Goal: Information Seeking & Learning: Find specific fact

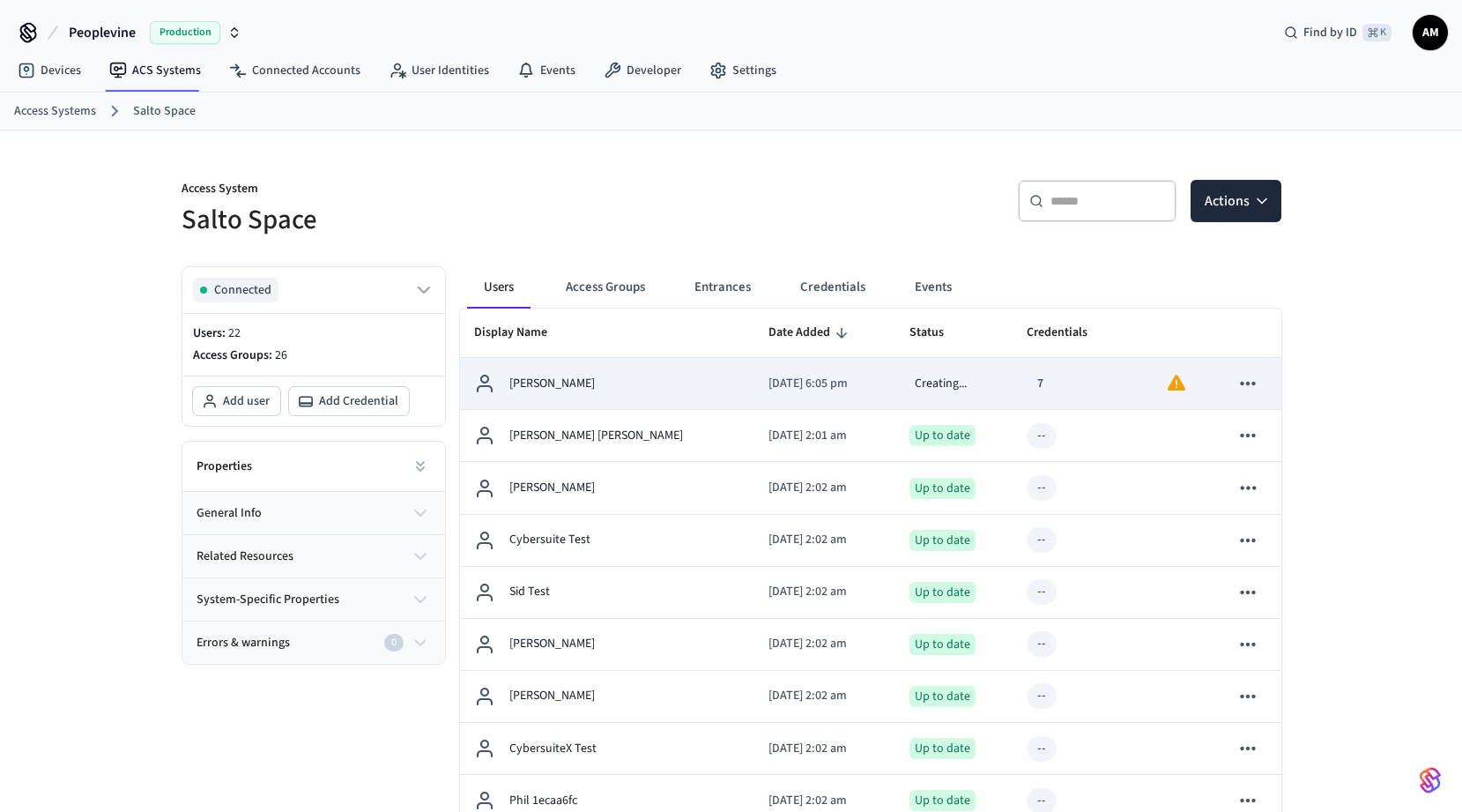
click at [653, 396] on td "[PERSON_NAME]" at bounding box center [607, 384] width 295 height 52
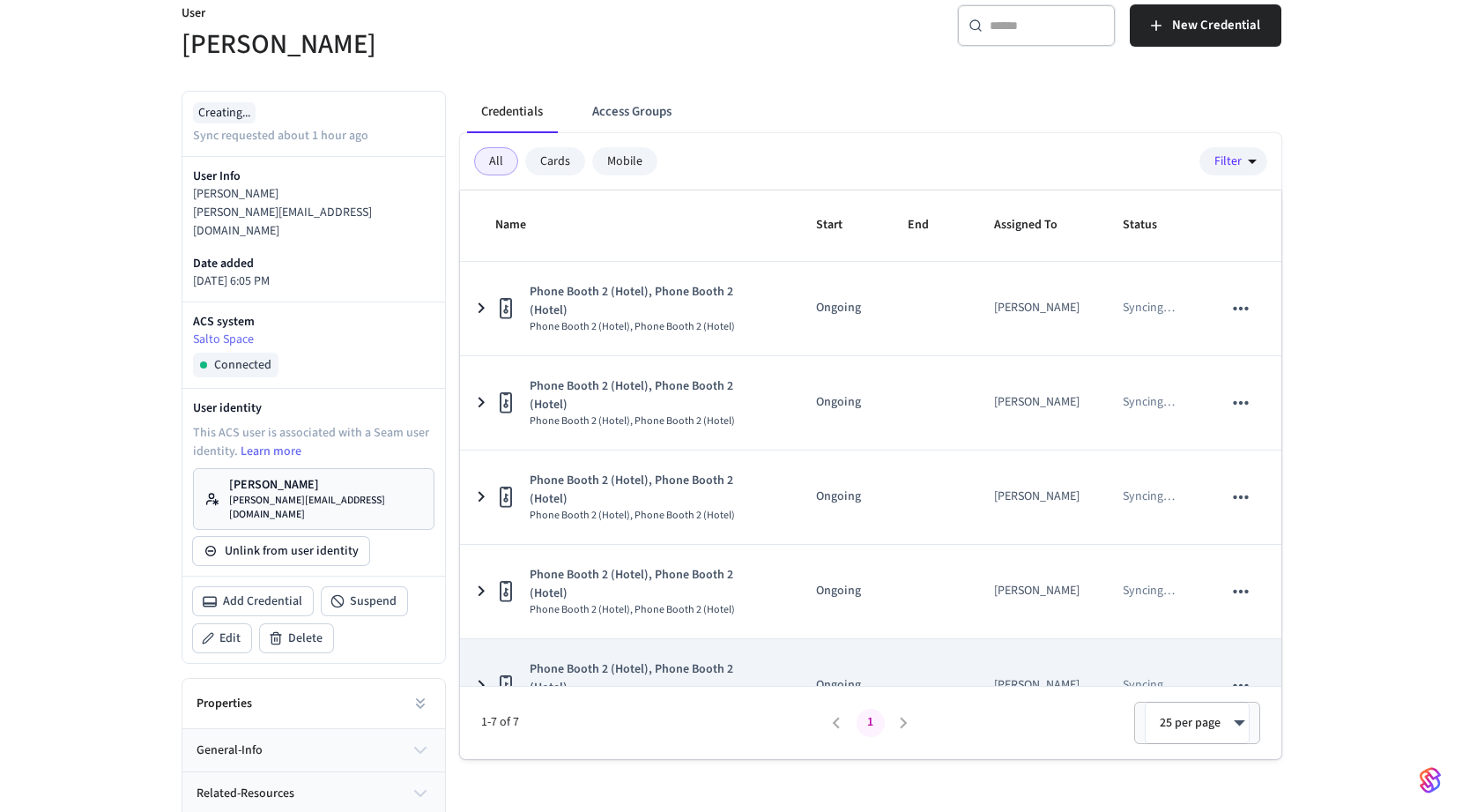
scroll to position [255, 0]
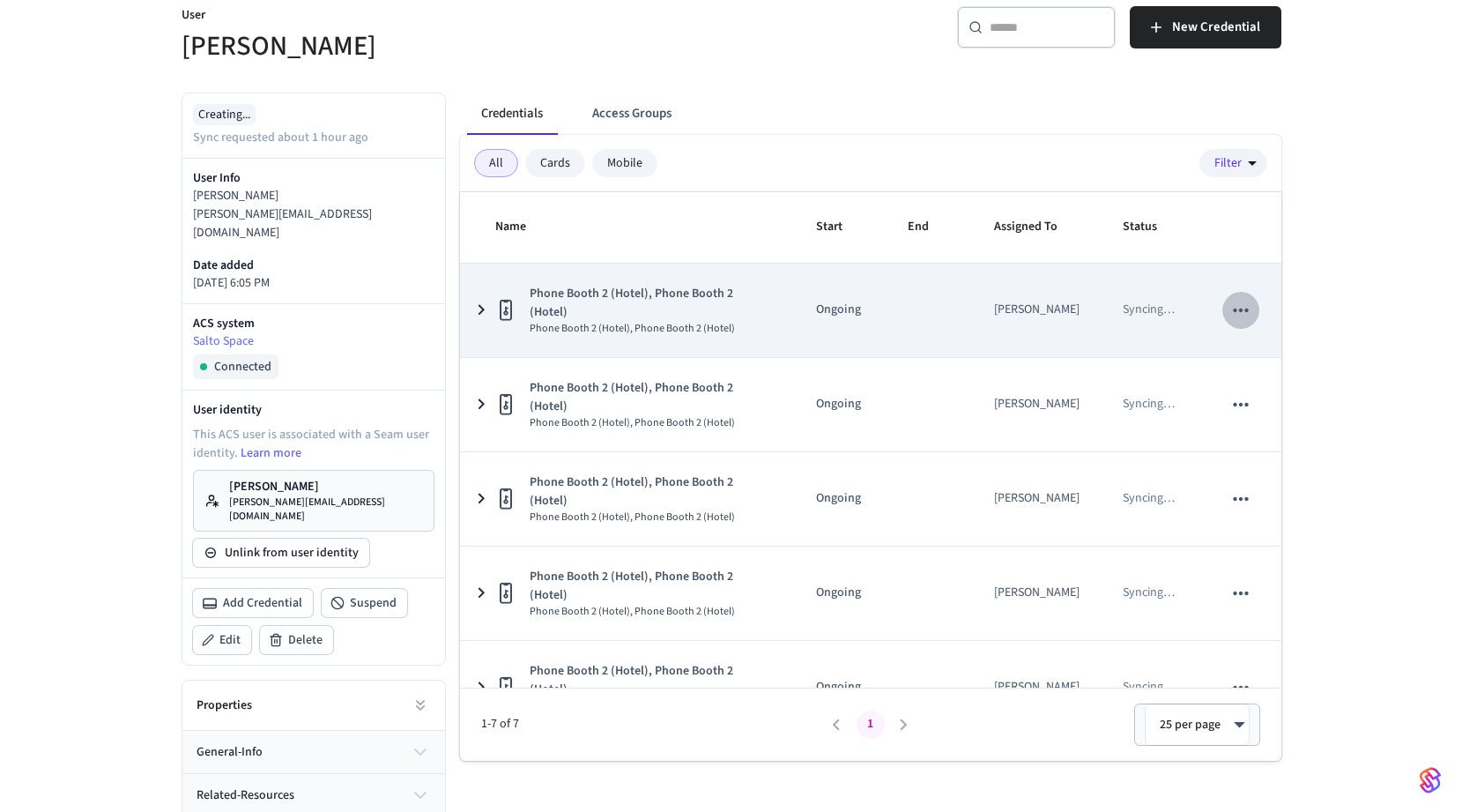
click at [1235, 301] on icon "sticky table" at bounding box center [1241, 310] width 23 height 23
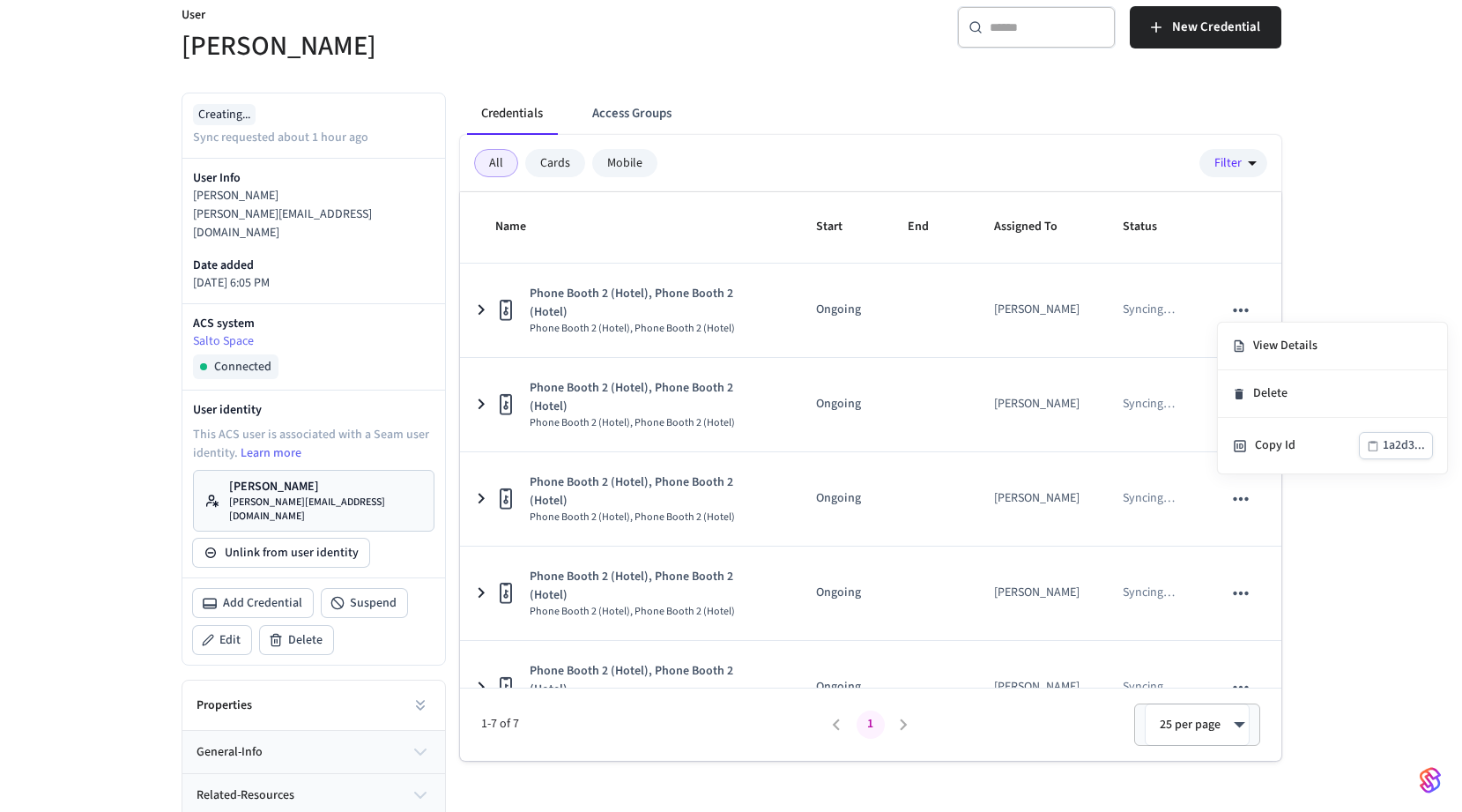
click at [995, 312] on div at bounding box center [731, 406] width 1462 height 812
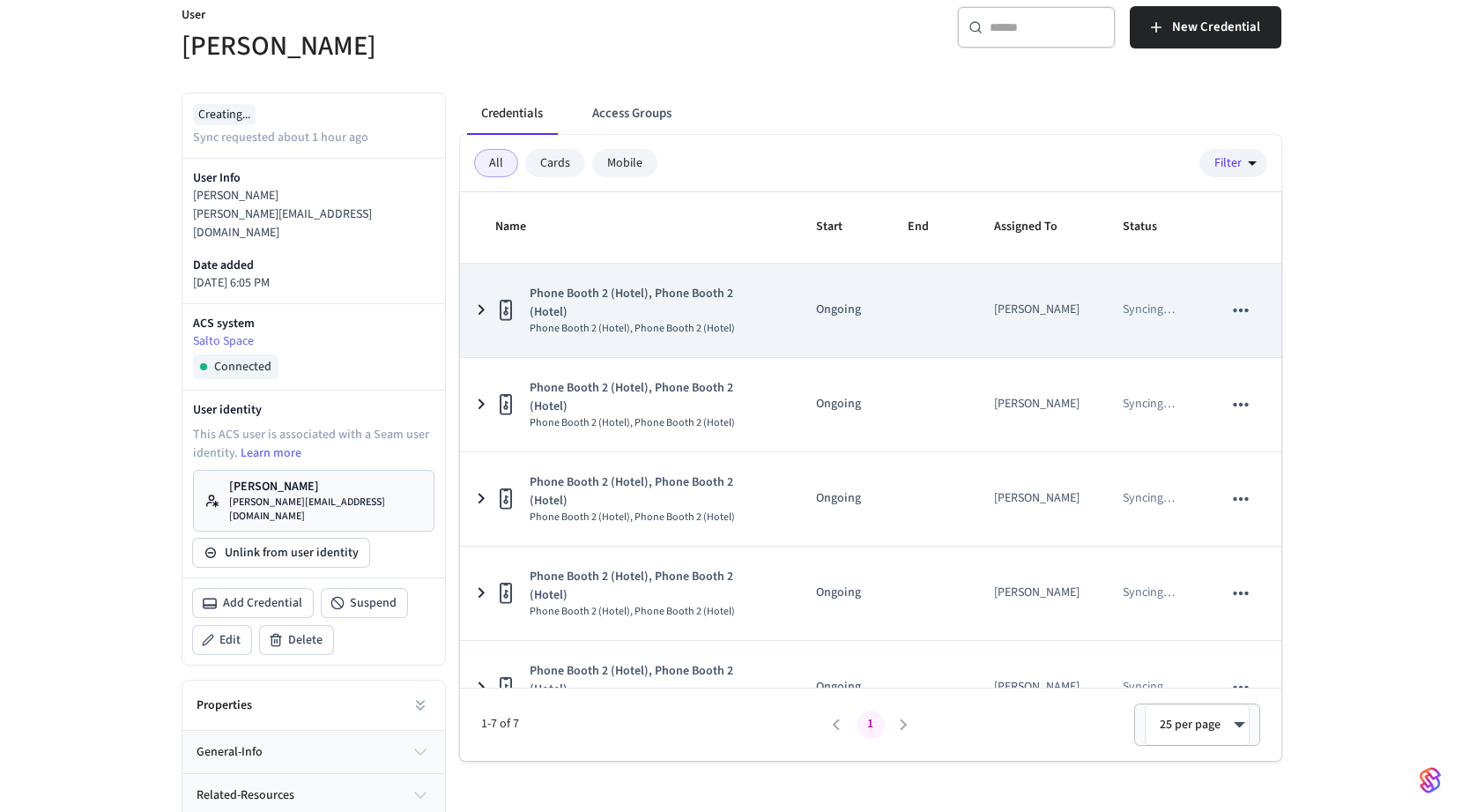
click at [926, 304] on td "sticky table" at bounding box center [929, 310] width 86 height 93
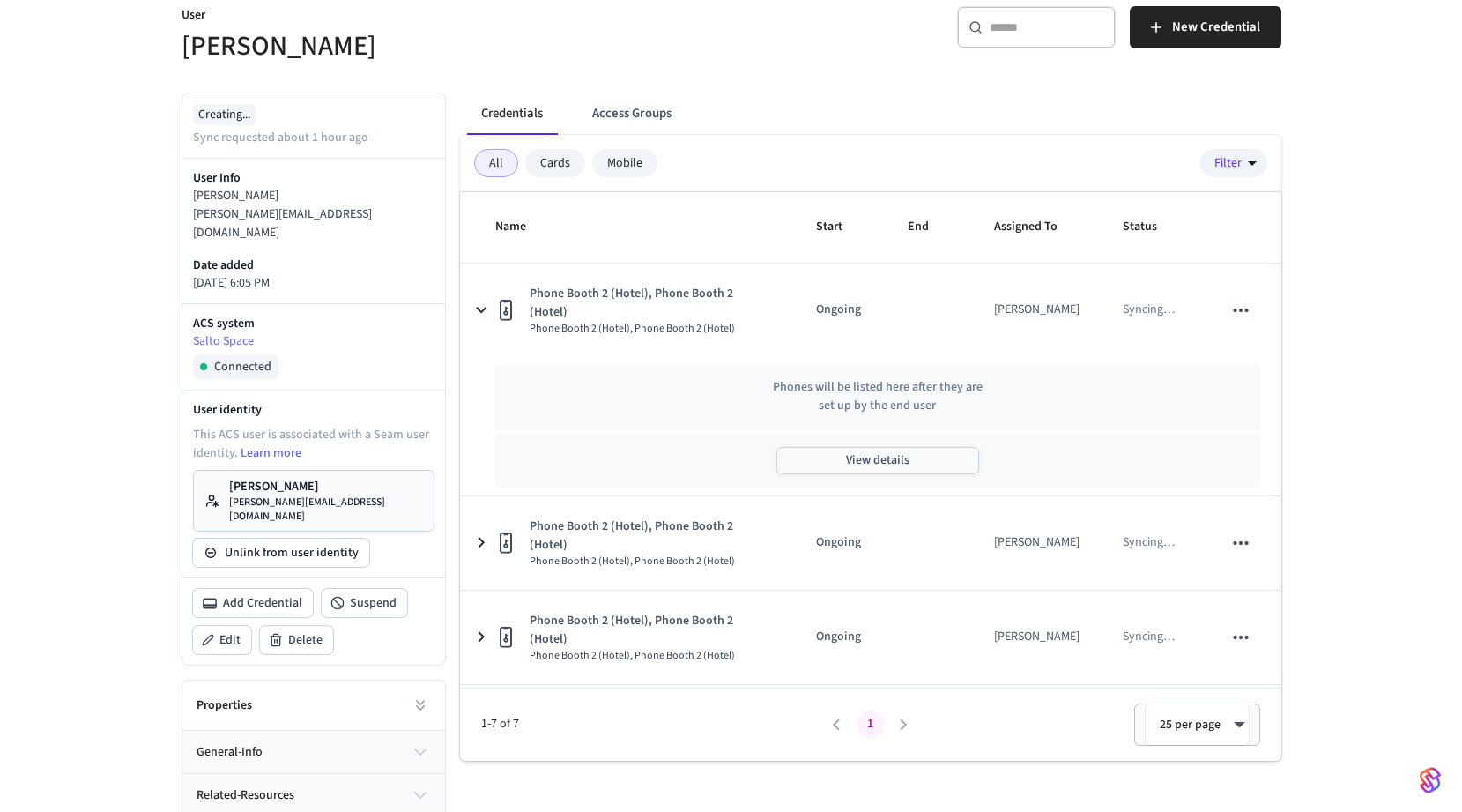
click at [908, 447] on button "View details" at bounding box center [877, 461] width 203 height 27
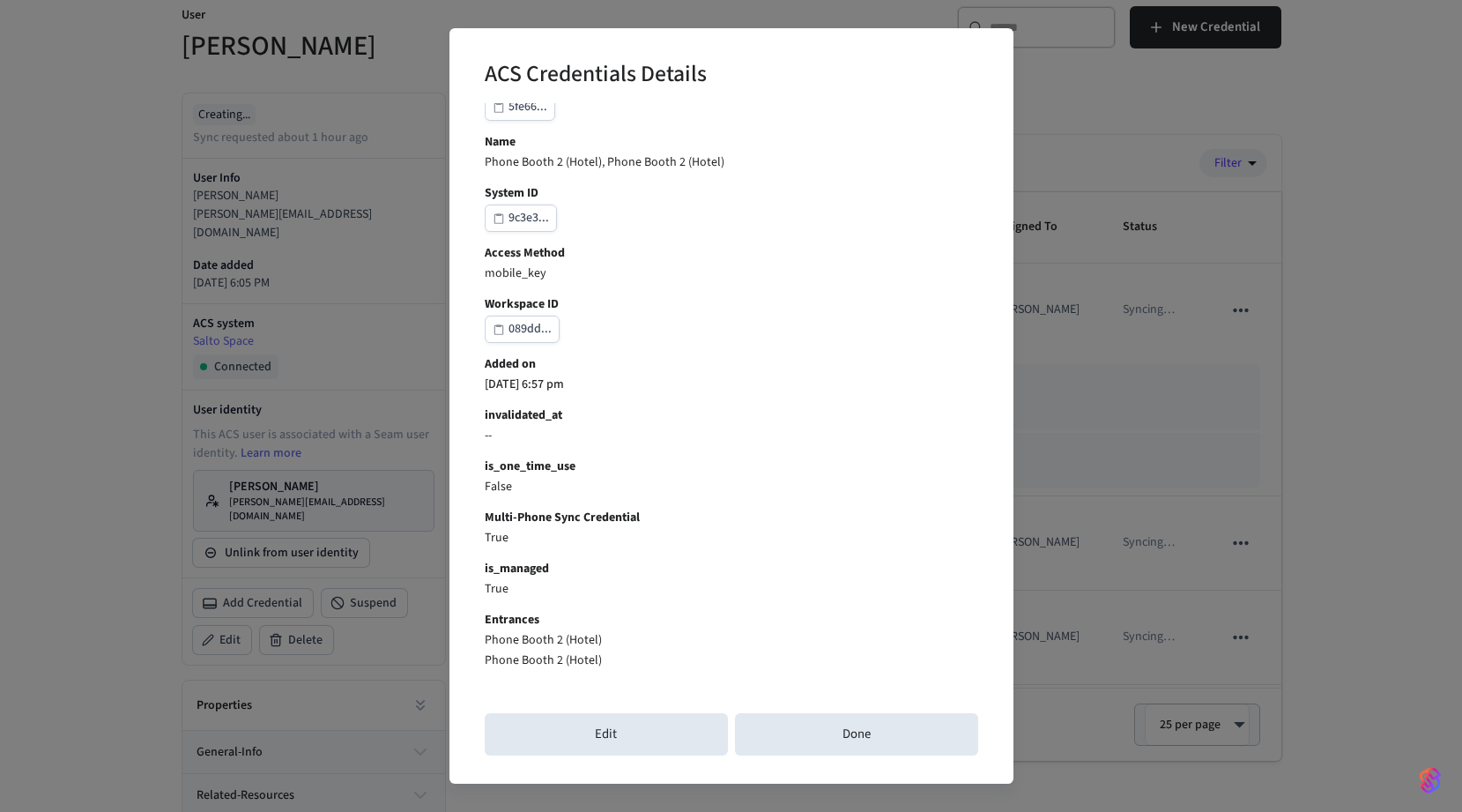
scroll to position [202, 0]
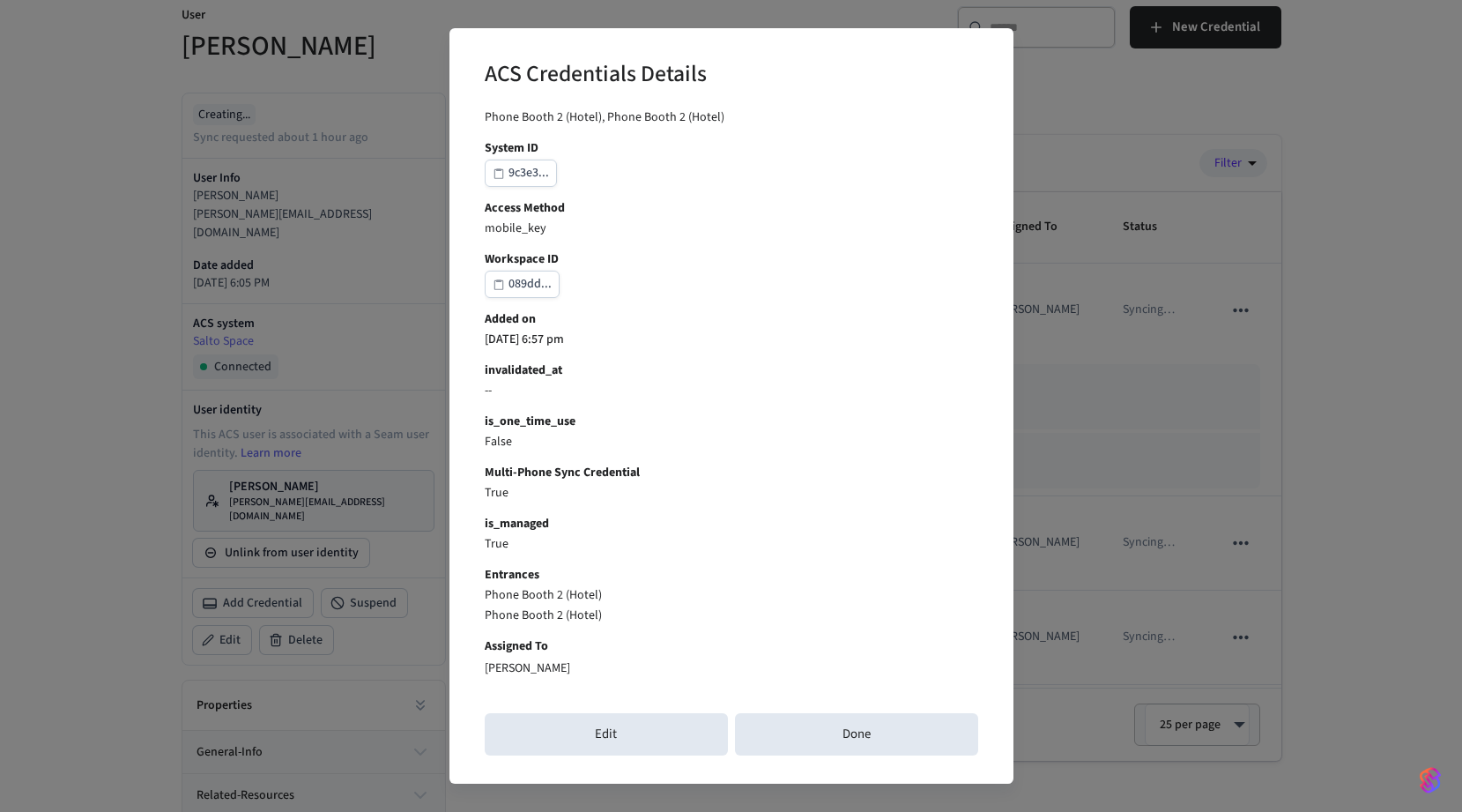
click at [1168, 418] on div "ACS Credentials Details Credential ID 1a2d3... user_identity_id 2705e... connec…" at bounding box center [731, 406] width 1462 height 812
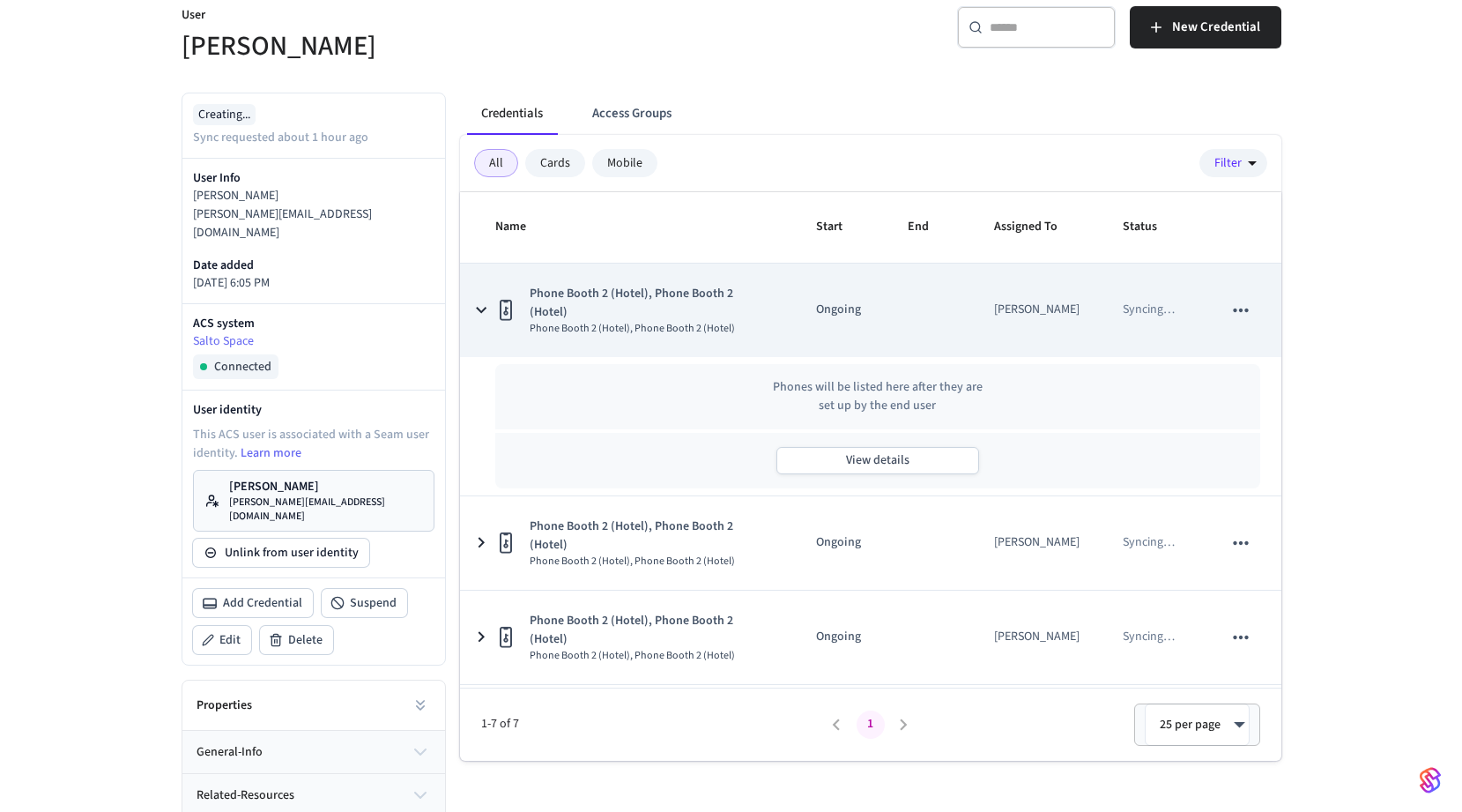
click at [486, 308] on icon "sticky table" at bounding box center [480, 310] width 22 height 21
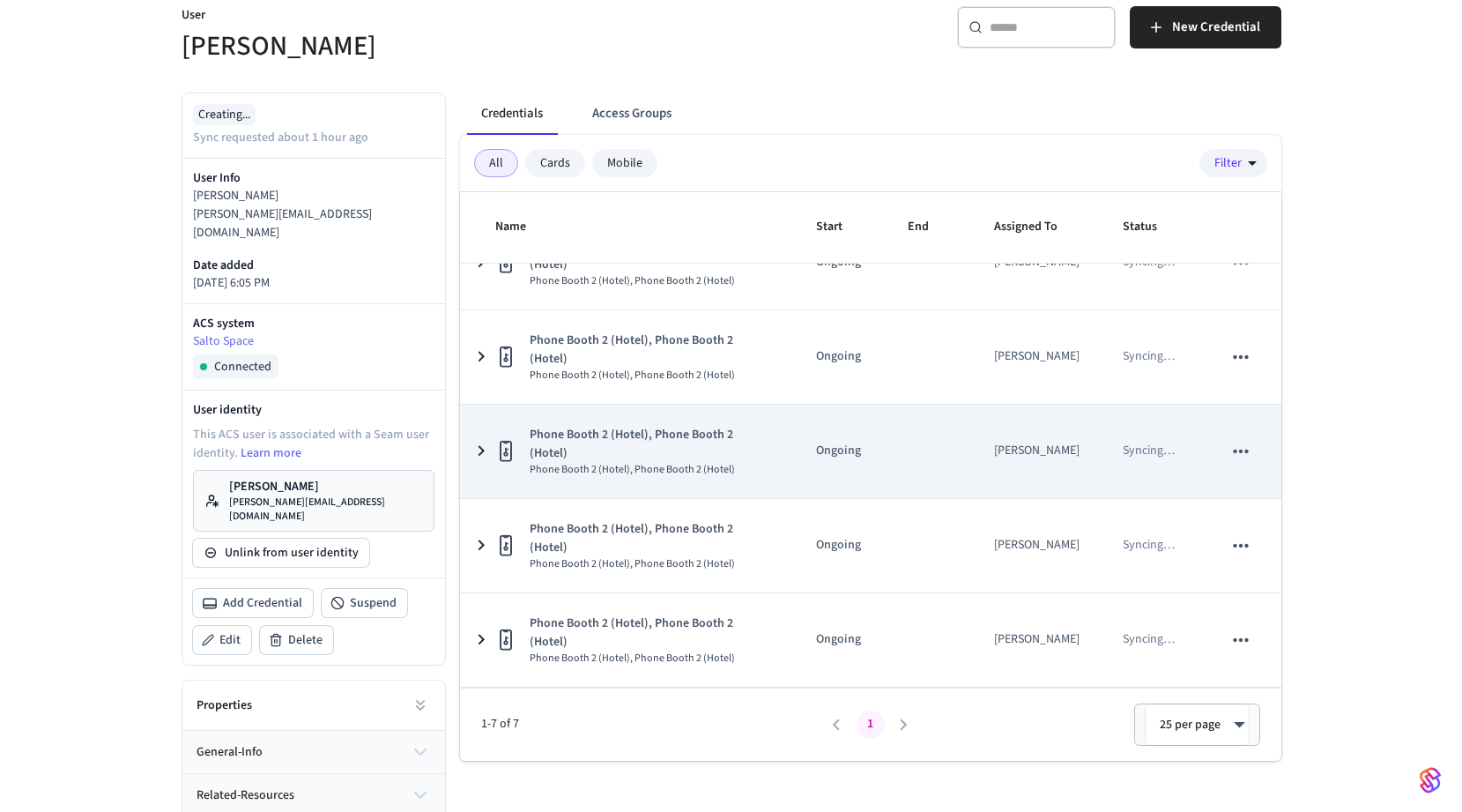
scroll to position [139, 0]
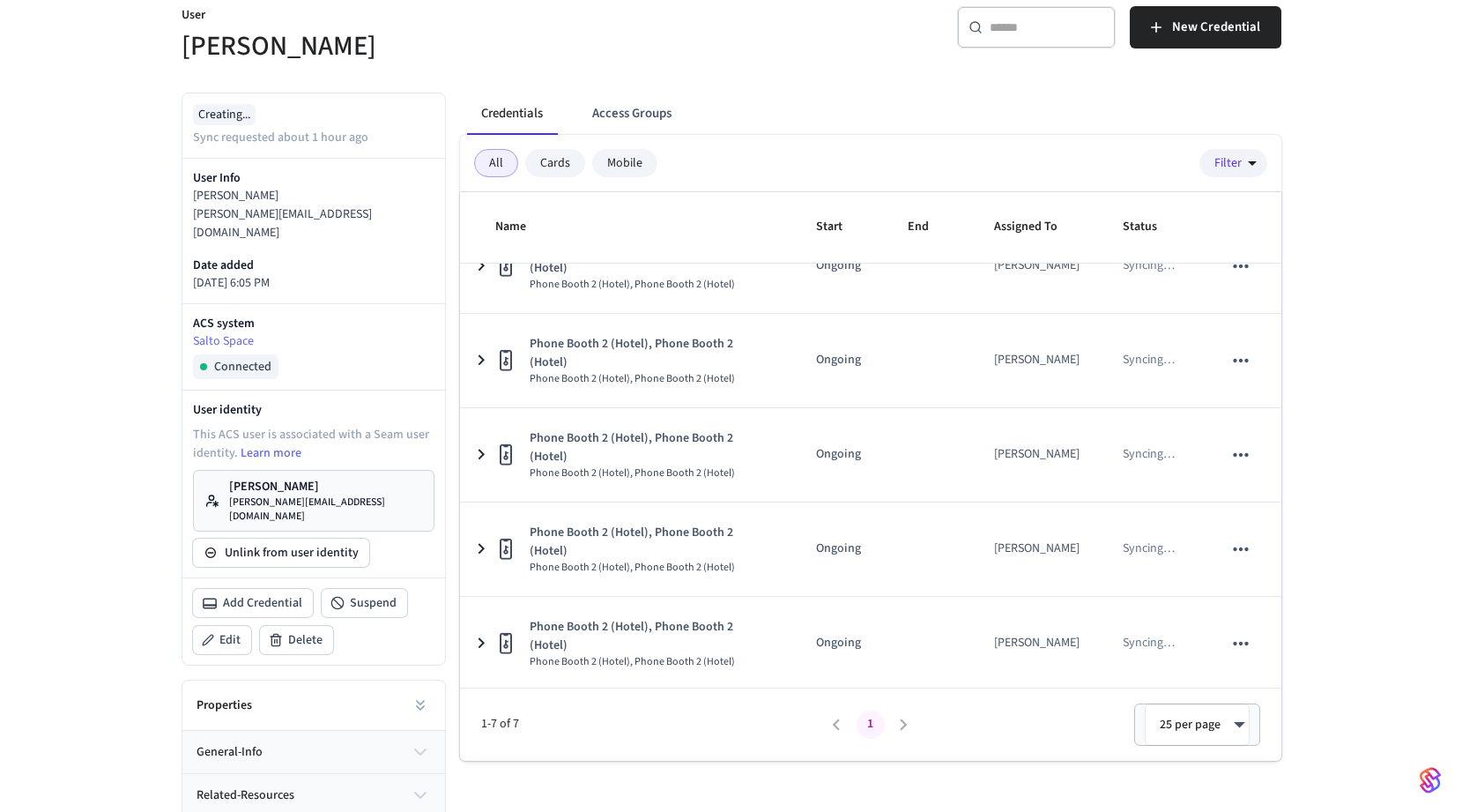
click at [903, 721] on li "pagination navigation" at bounding box center [904, 724] width 34 height 28
click at [1193, 723] on body "Peoplevine Production Find by ID ⌘ K AM Devices ACS Systems Connected Accounts …" at bounding box center [731, 324] width 1462 height 1159
click at [1061, 736] on div at bounding box center [731, 406] width 1462 height 812
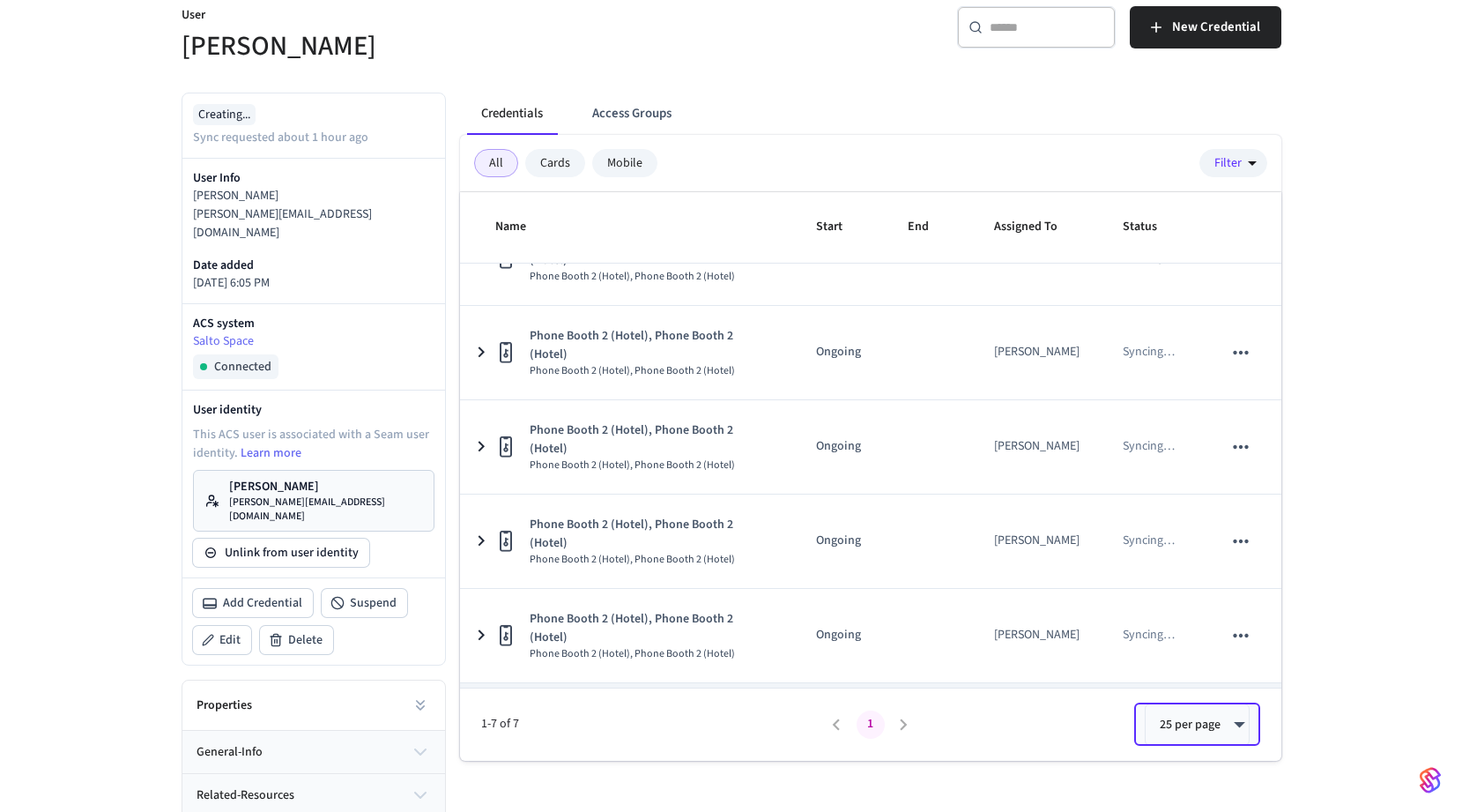
scroll to position [0, 0]
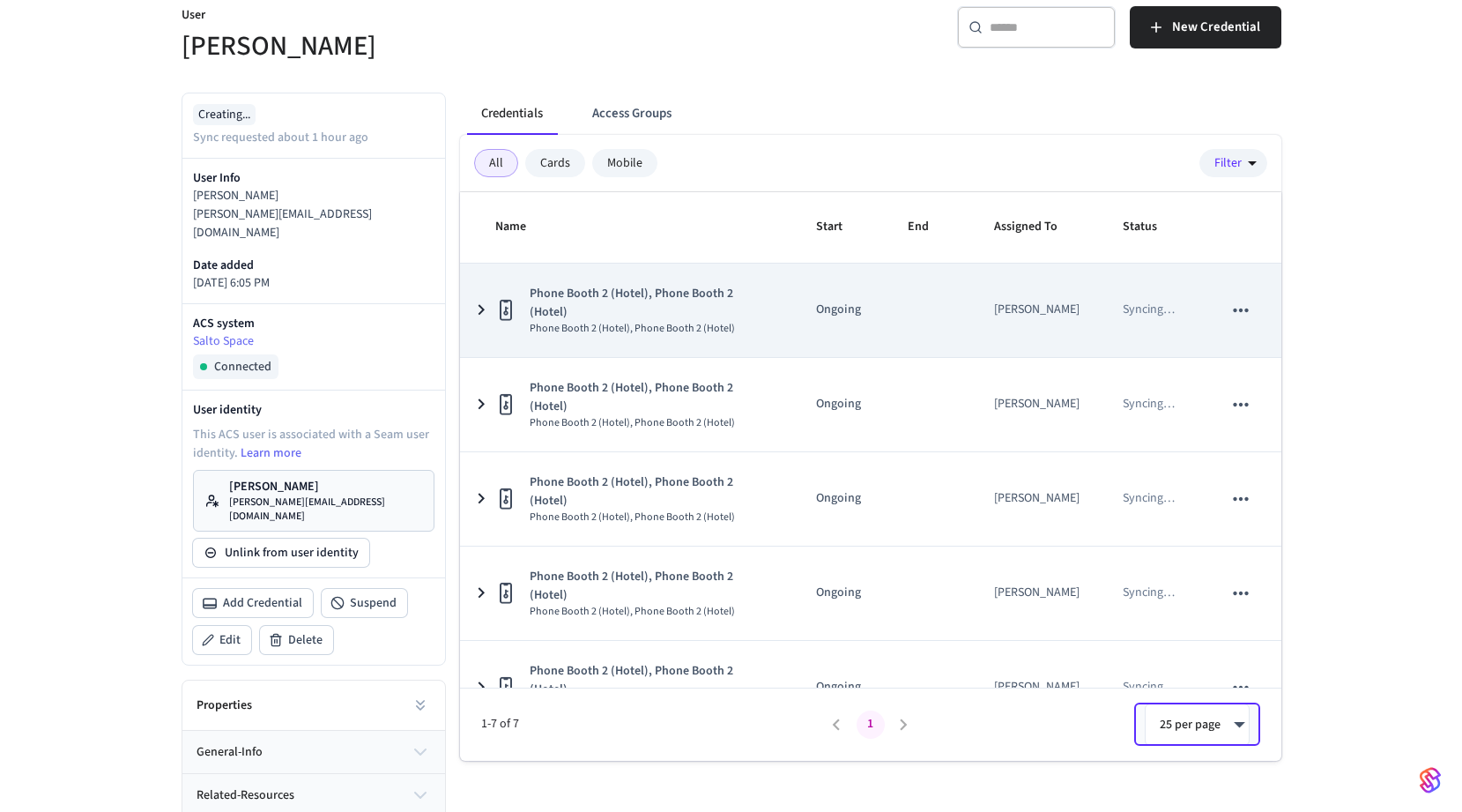
click at [477, 302] on icon "sticky table" at bounding box center [481, 309] width 21 height 22
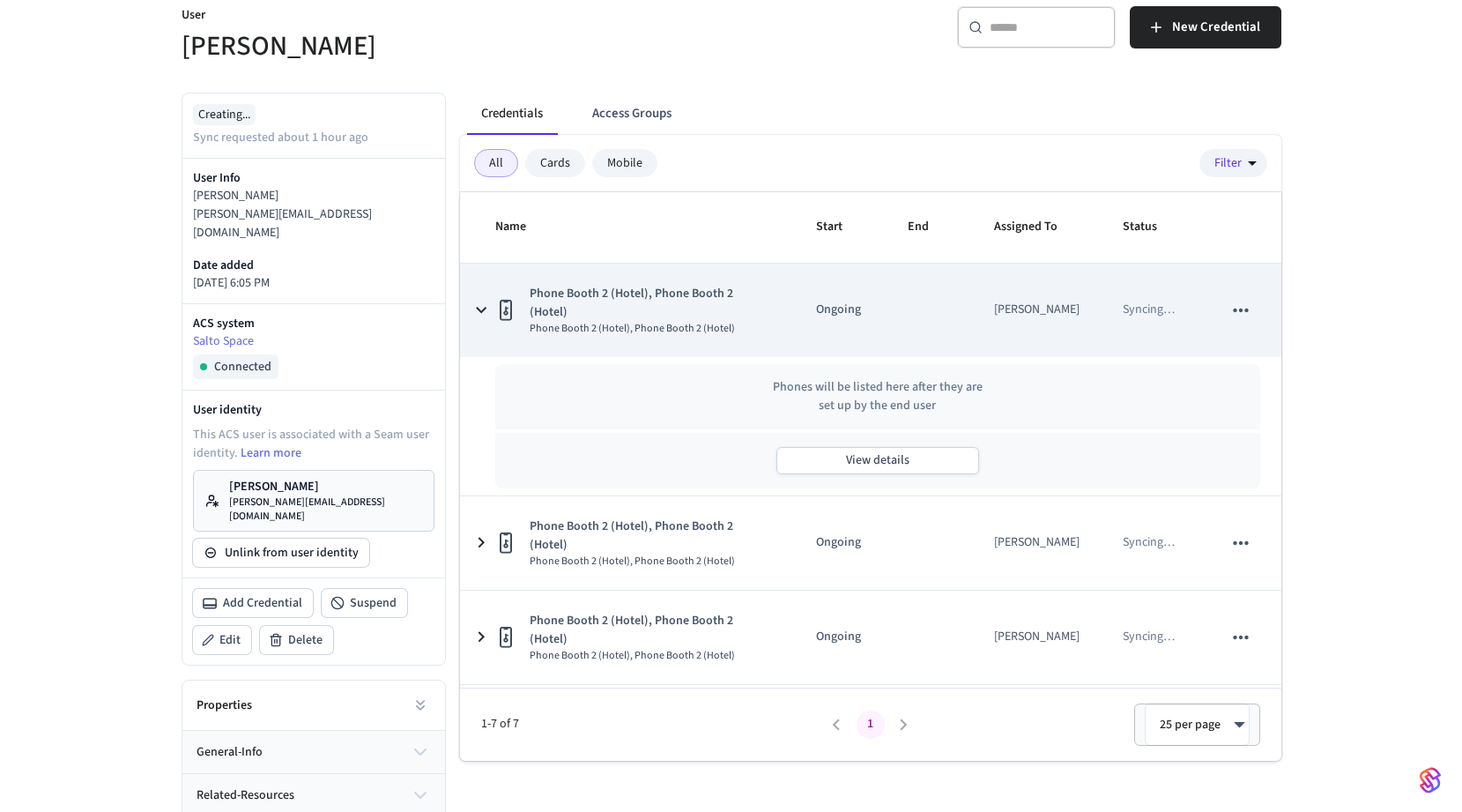
click at [477, 307] on icon "sticky table" at bounding box center [481, 309] width 11 height 6
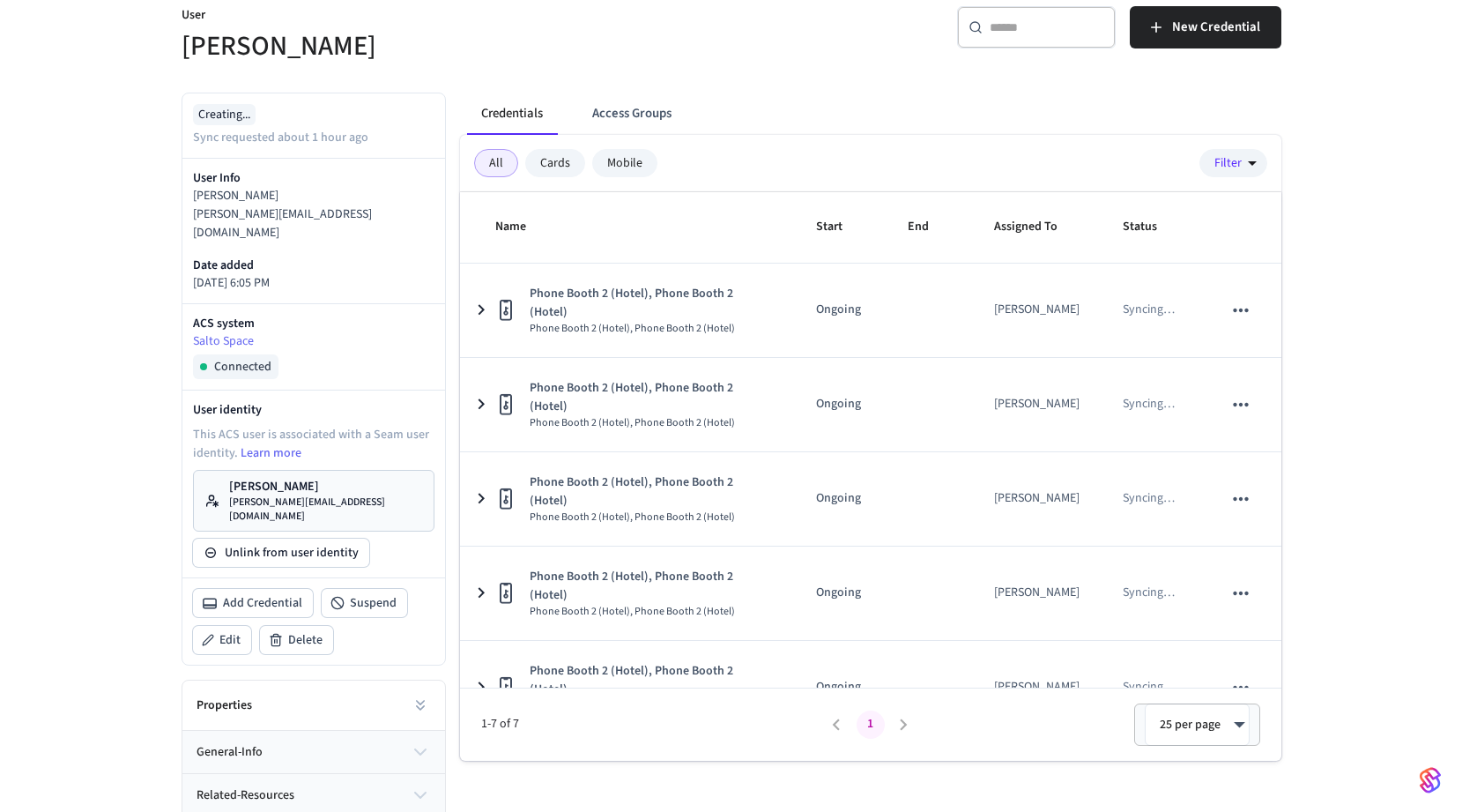
click at [625, 163] on div "Mobile" at bounding box center [625, 163] width 65 height 28
click at [501, 160] on div "All" at bounding box center [496, 163] width 44 height 28
click at [554, 170] on div "Cards" at bounding box center [555, 163] width 60 height 28
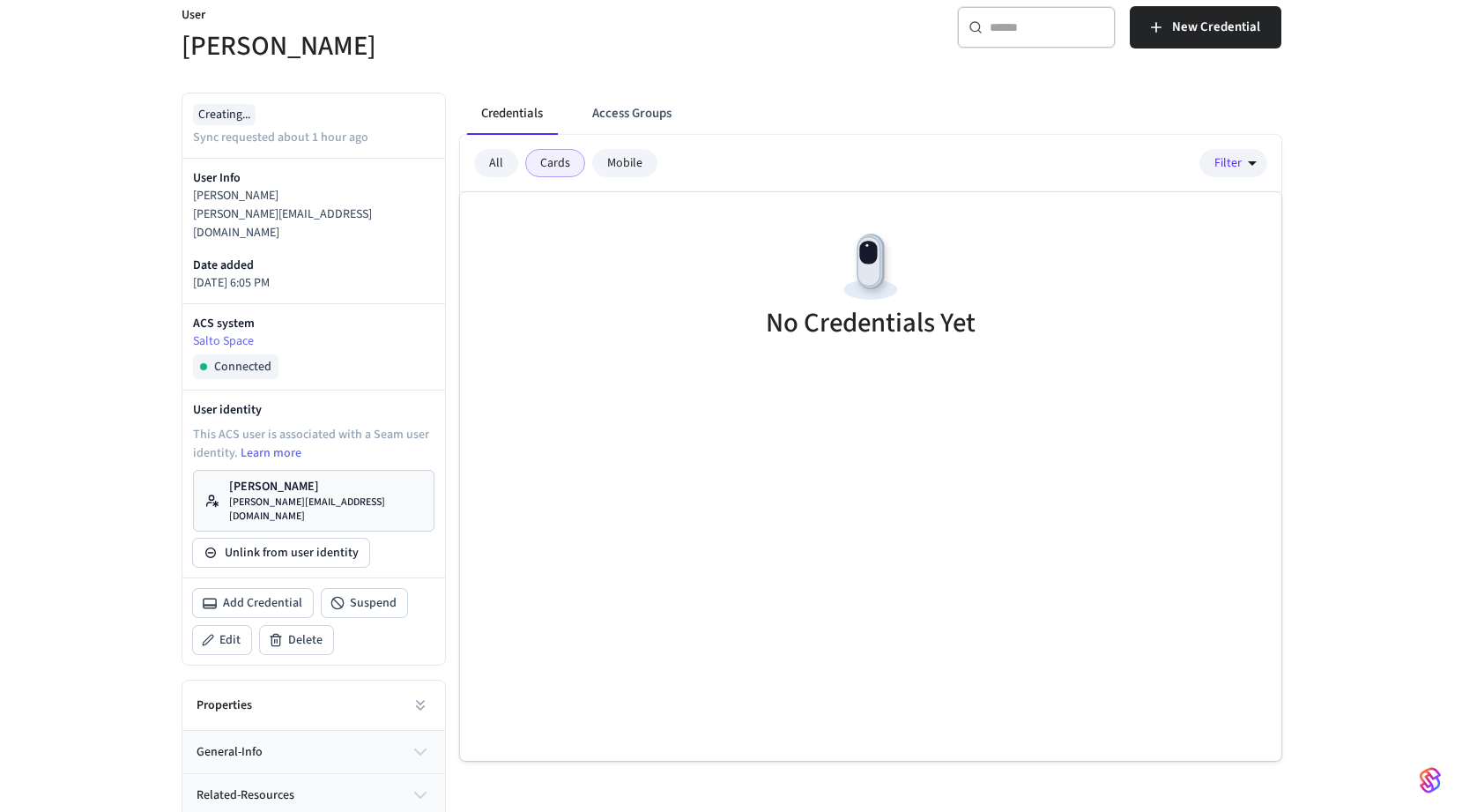
click at [500, 158] on div "All" at bounding box center [496, 163] width 44 height 28
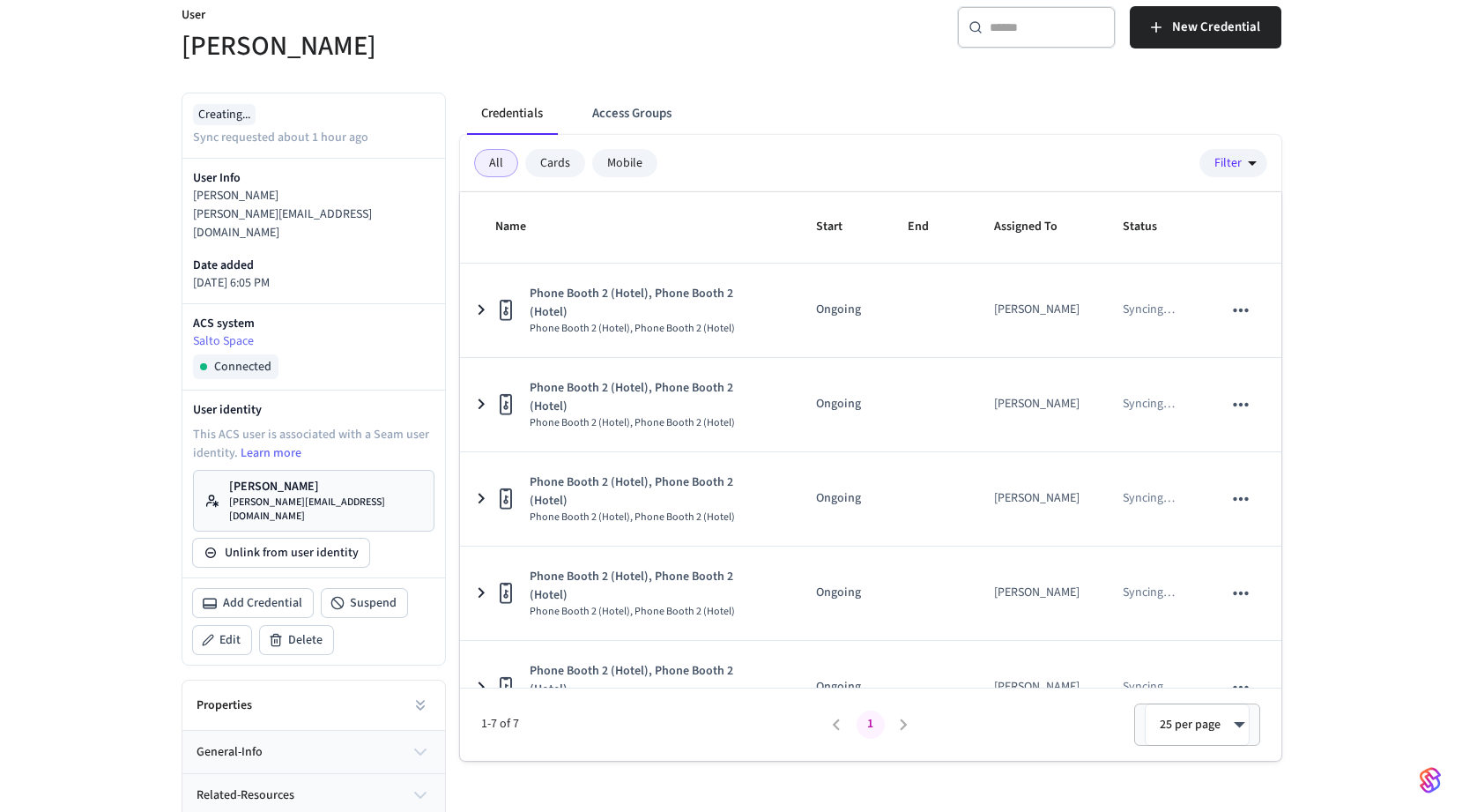
scroll to position [314, 0]
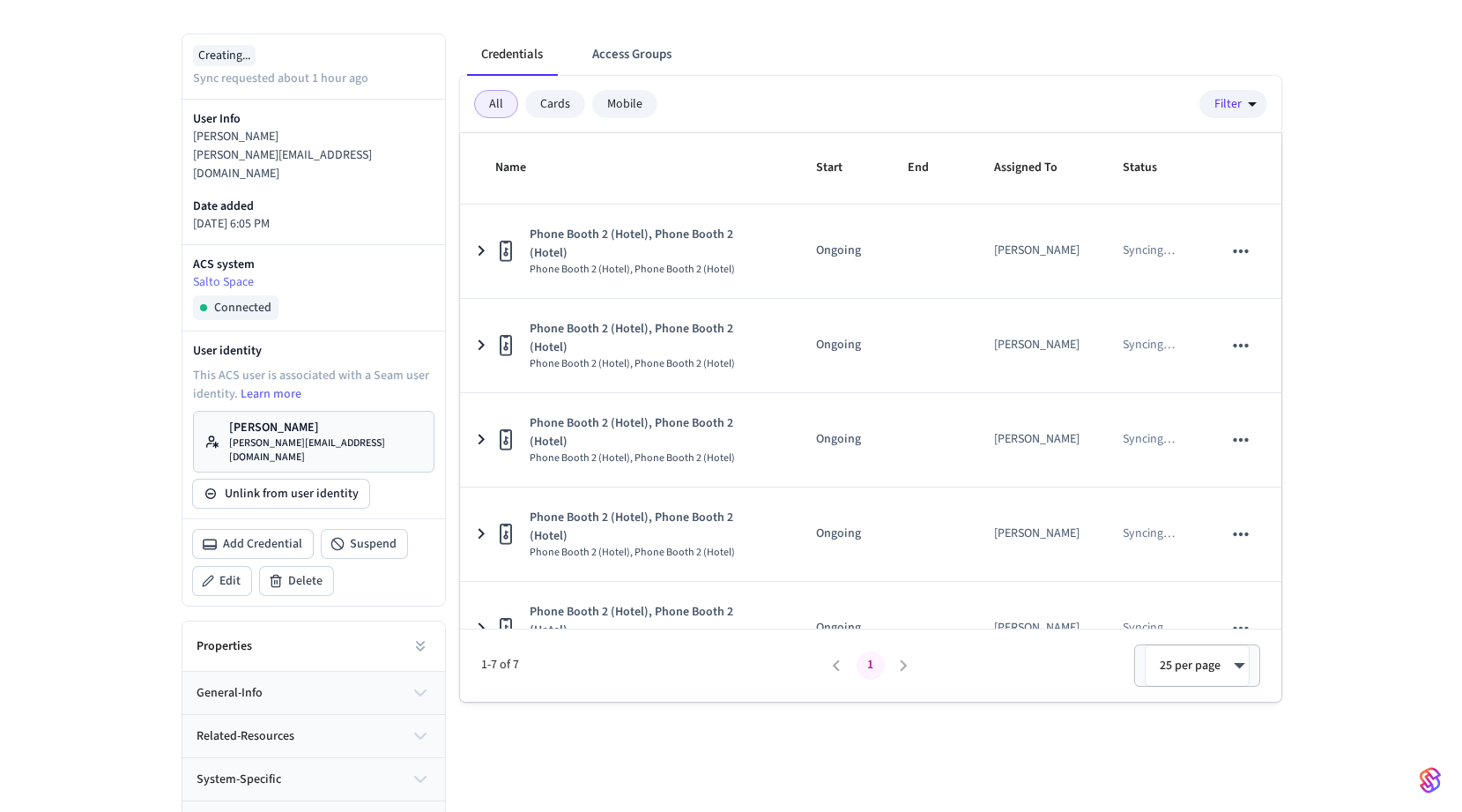
click at [409, 811] on div "Errors & warnings 1" at bounding box center [305, 823] width 215 height 18
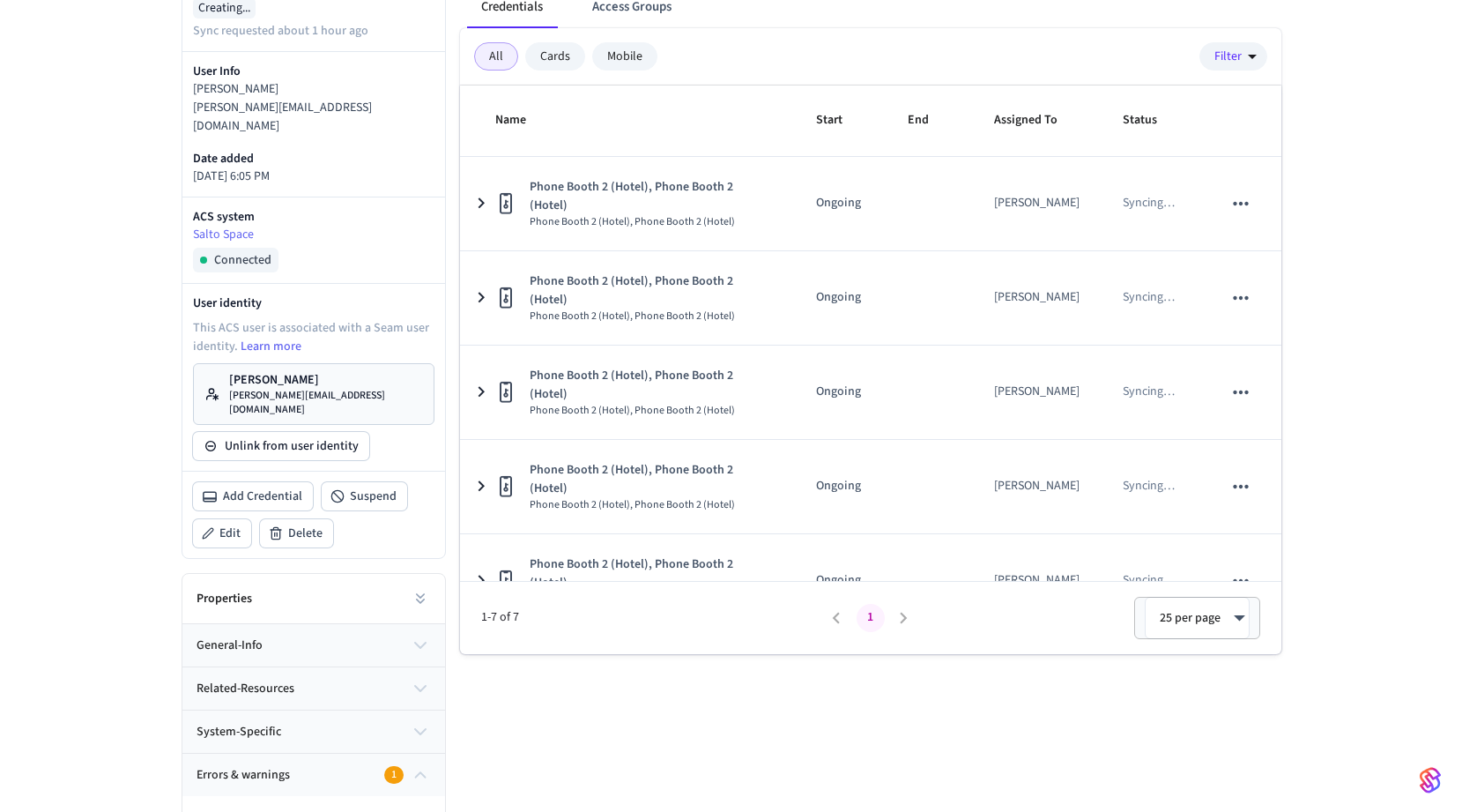
scroll to position [487, 0]
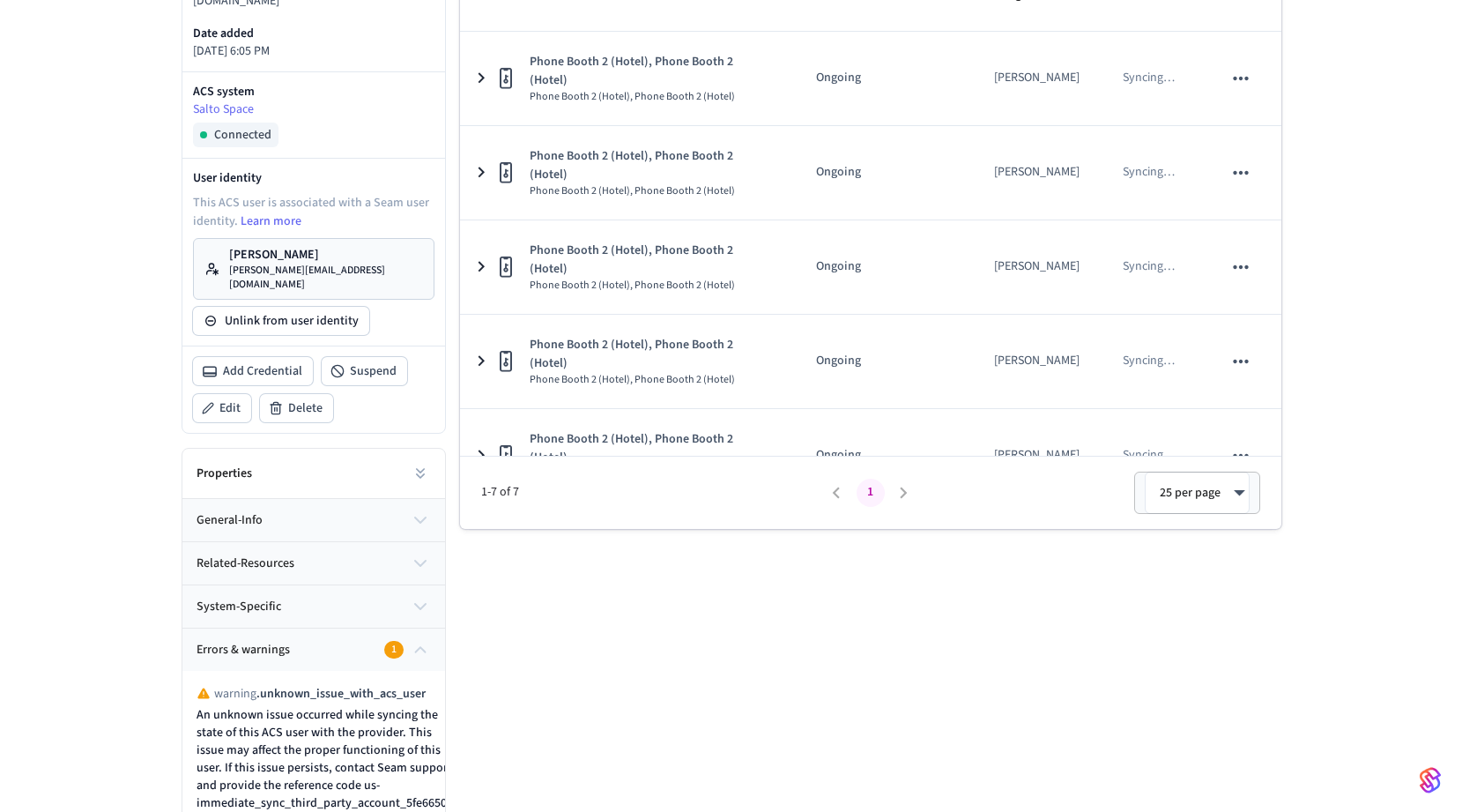
click at [421, 639] on icon "button" at bounding box center [420, 650] width 19 height 21
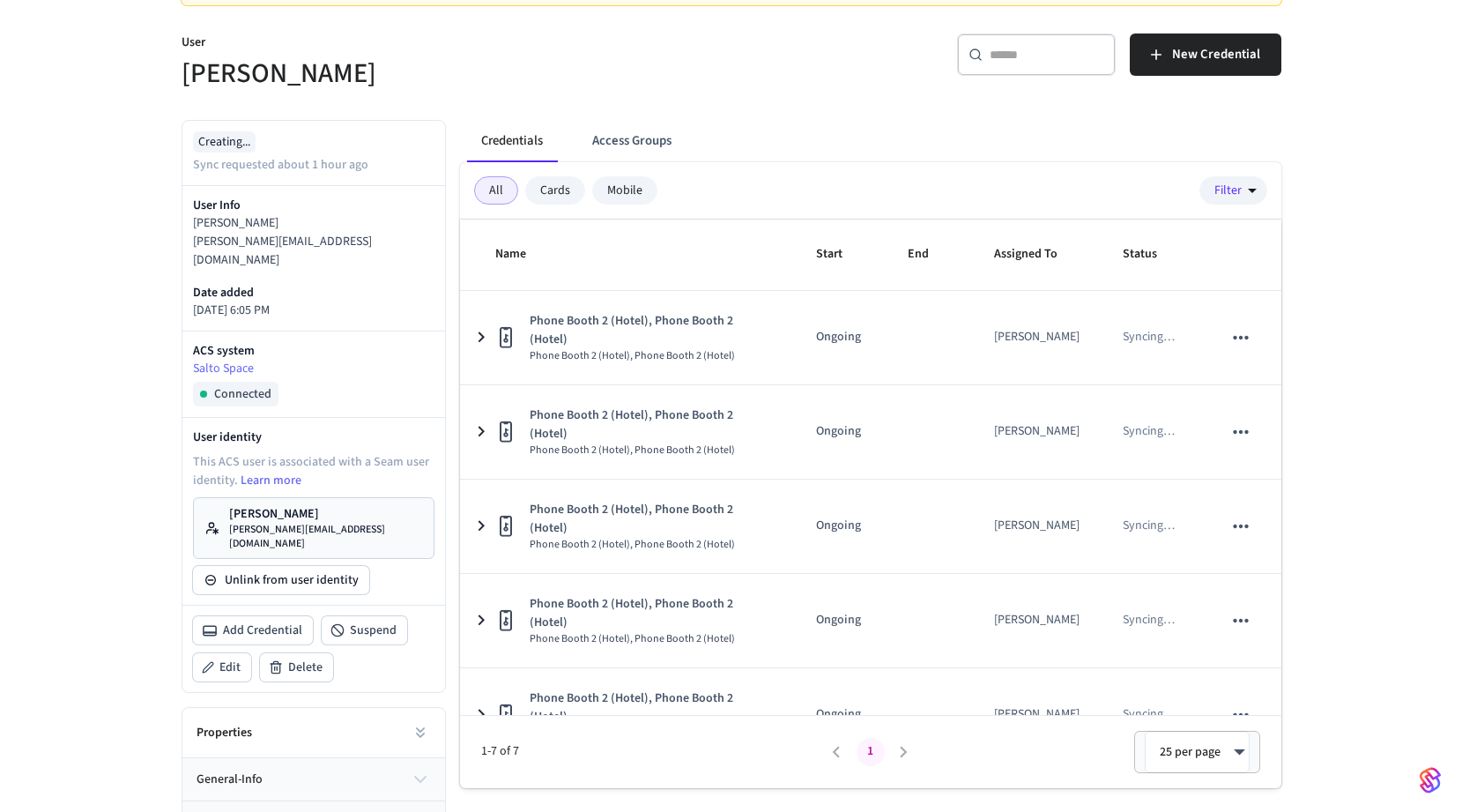
scroll to position [193, 0]
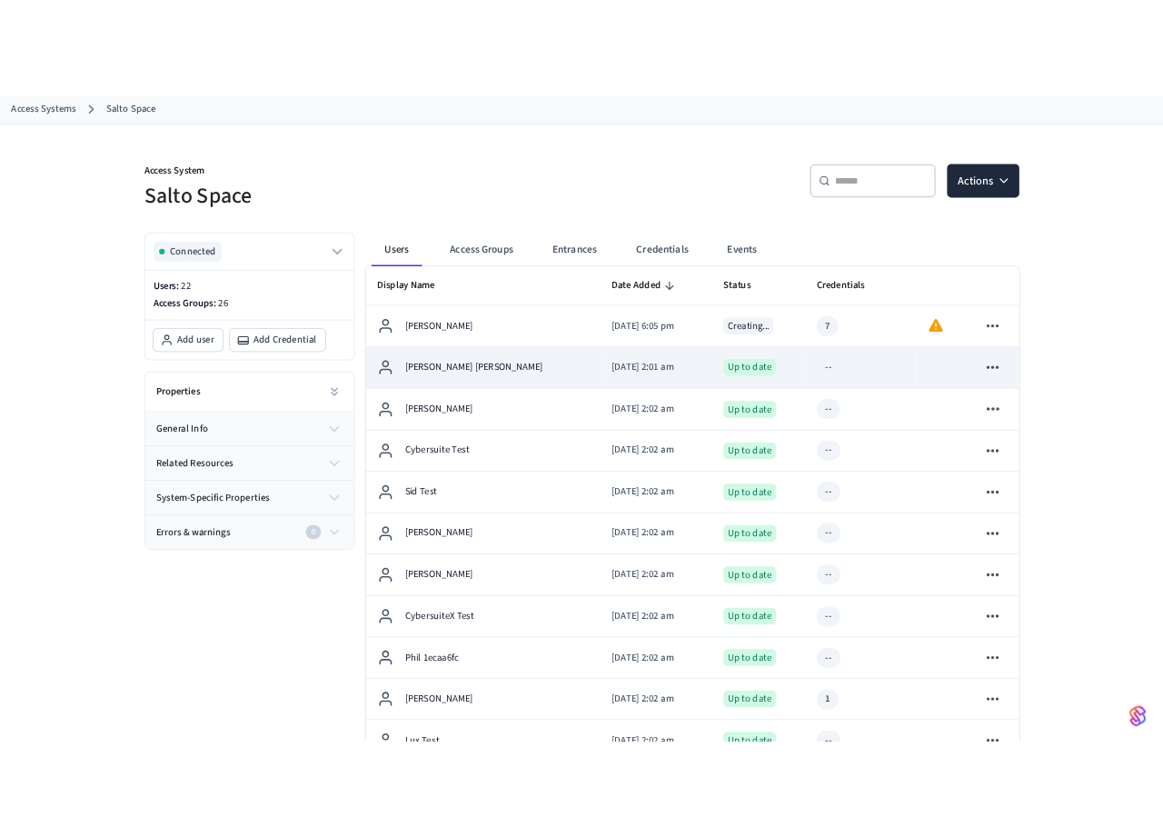
scroll to position [106, 0]
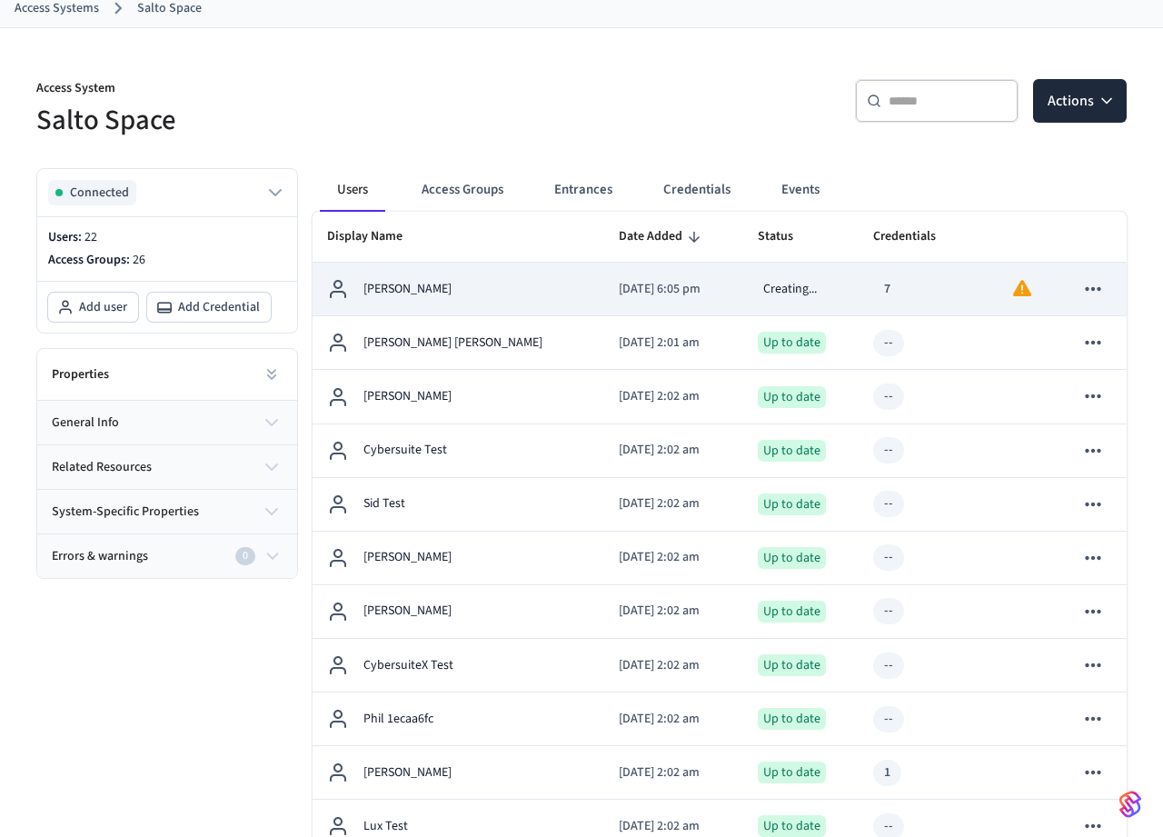
click at [527, 303] on td "[PERSON_NAME]" at bounding box center [459, 290] width 292 height 54
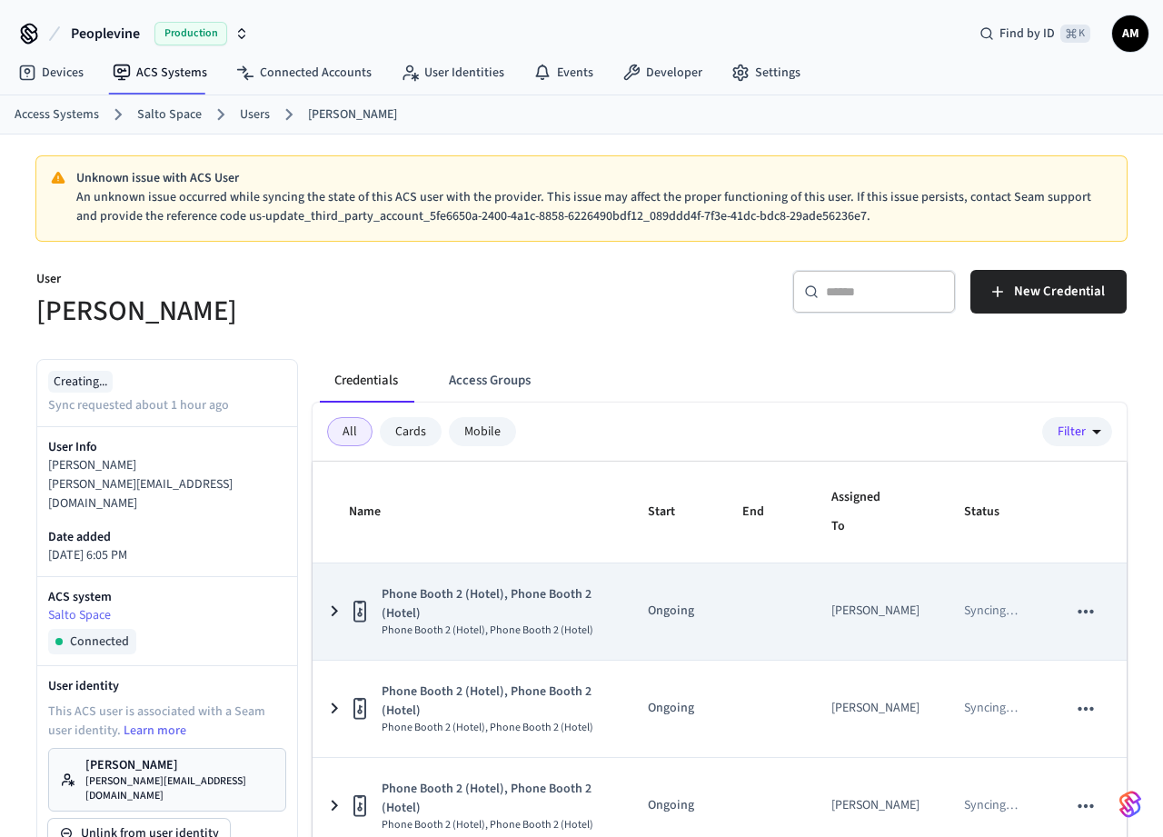
click at [613, 604] on td "Phone Booth 2 (Hotel), Phone Booth 2 (Hotel) Phone Booth 2 (Hotel), Phone Booth…" at bounding box center [469, 611] width 313 height 96
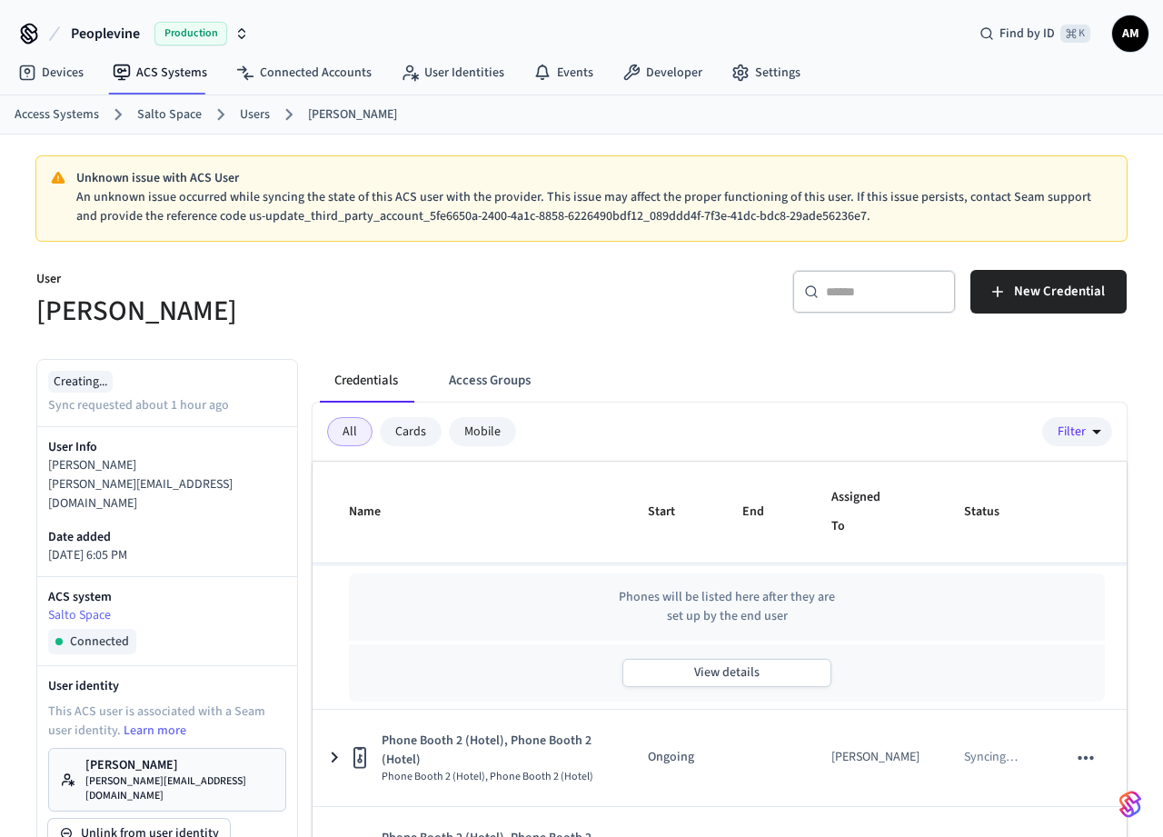
scroll to position [108, 0]
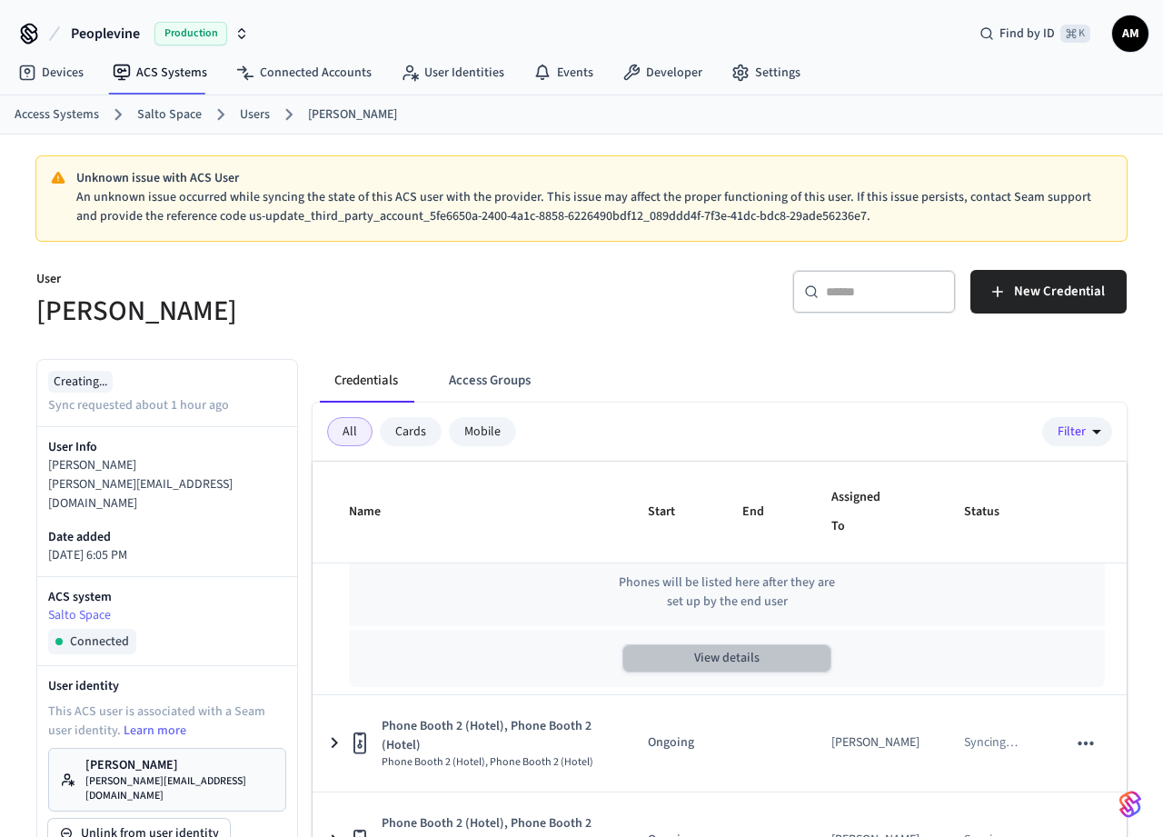
click at [684, 656] on button "View details" at bounding box center [726, 658] width 209 height 28
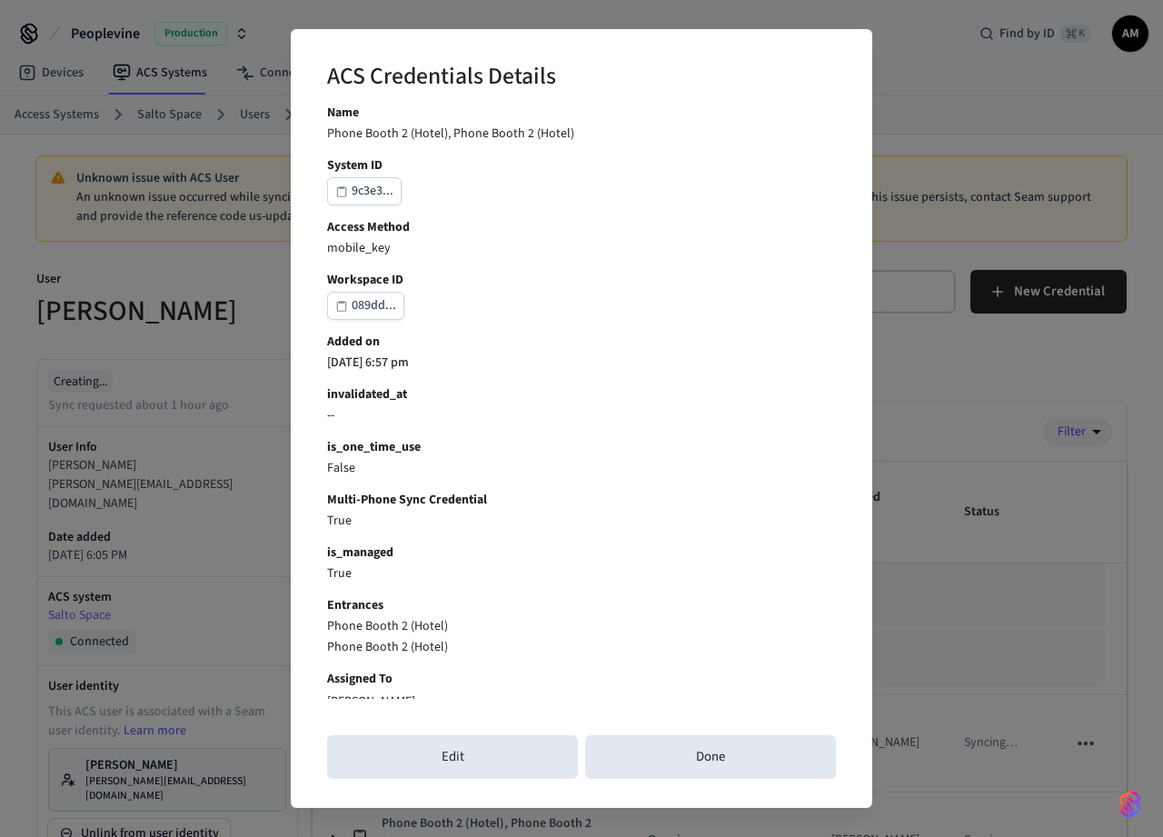
scroll to position [208, 0]
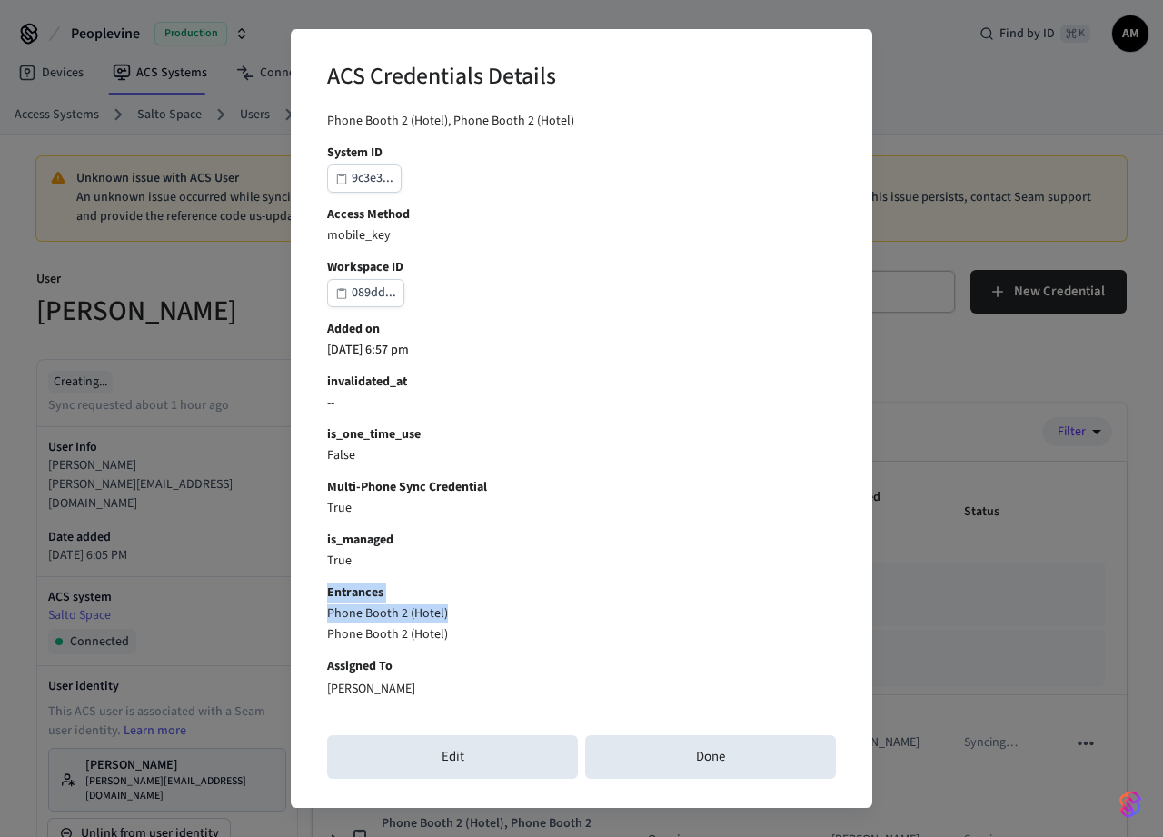
drag, startPoint x: 458, startPoint y: 618, endPoint x: 318, endPoint y: 592, distance: 142.2
click at [318, 592] on div "ACS Credentials Details Credential ID 1a2d3... user_identity_id 2705e... connec…" at bounding box center [581, 418] width 581 height 779
copy div "Entrances Phone Booth 2 (Hotel)"
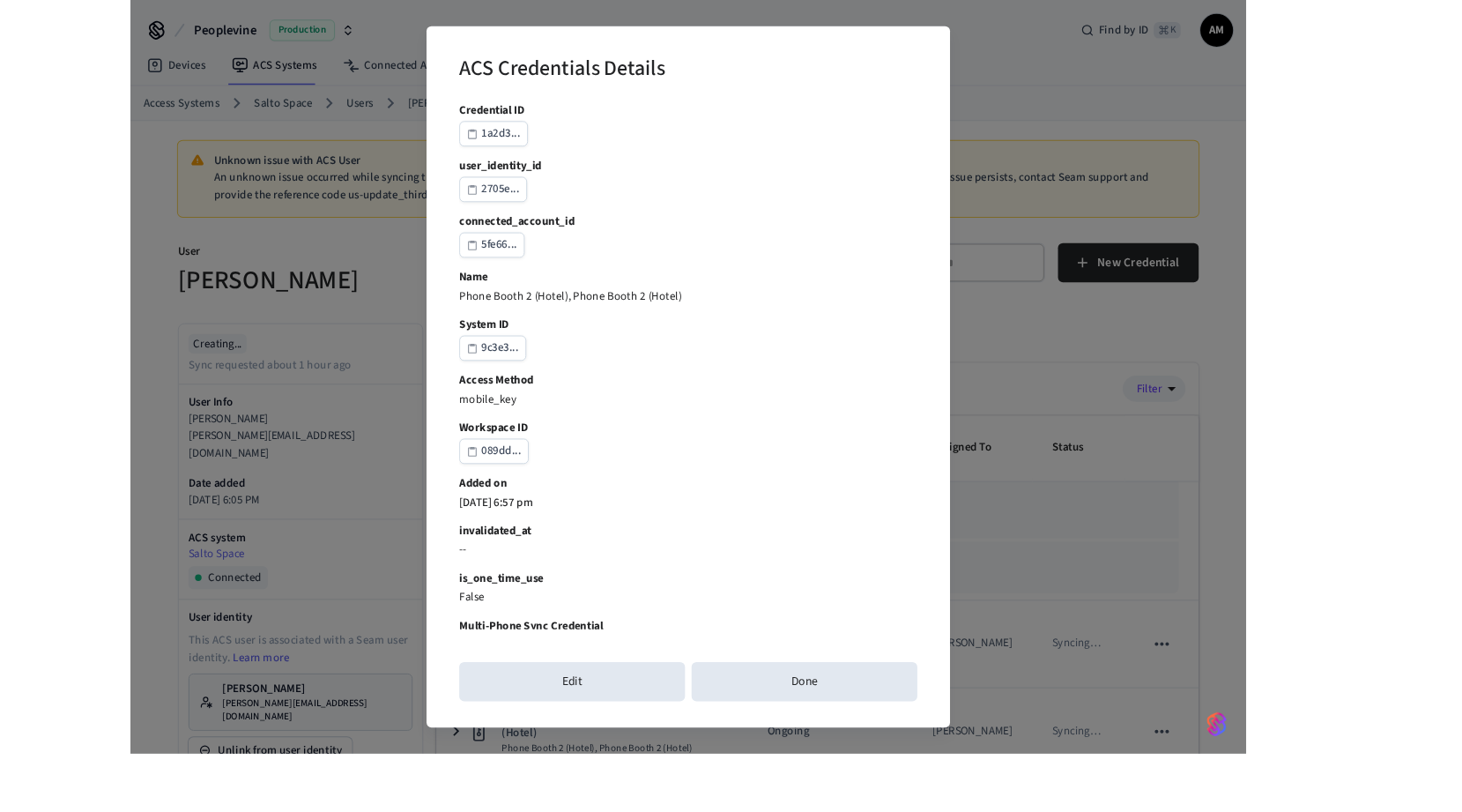
scroll to position [81, 0]
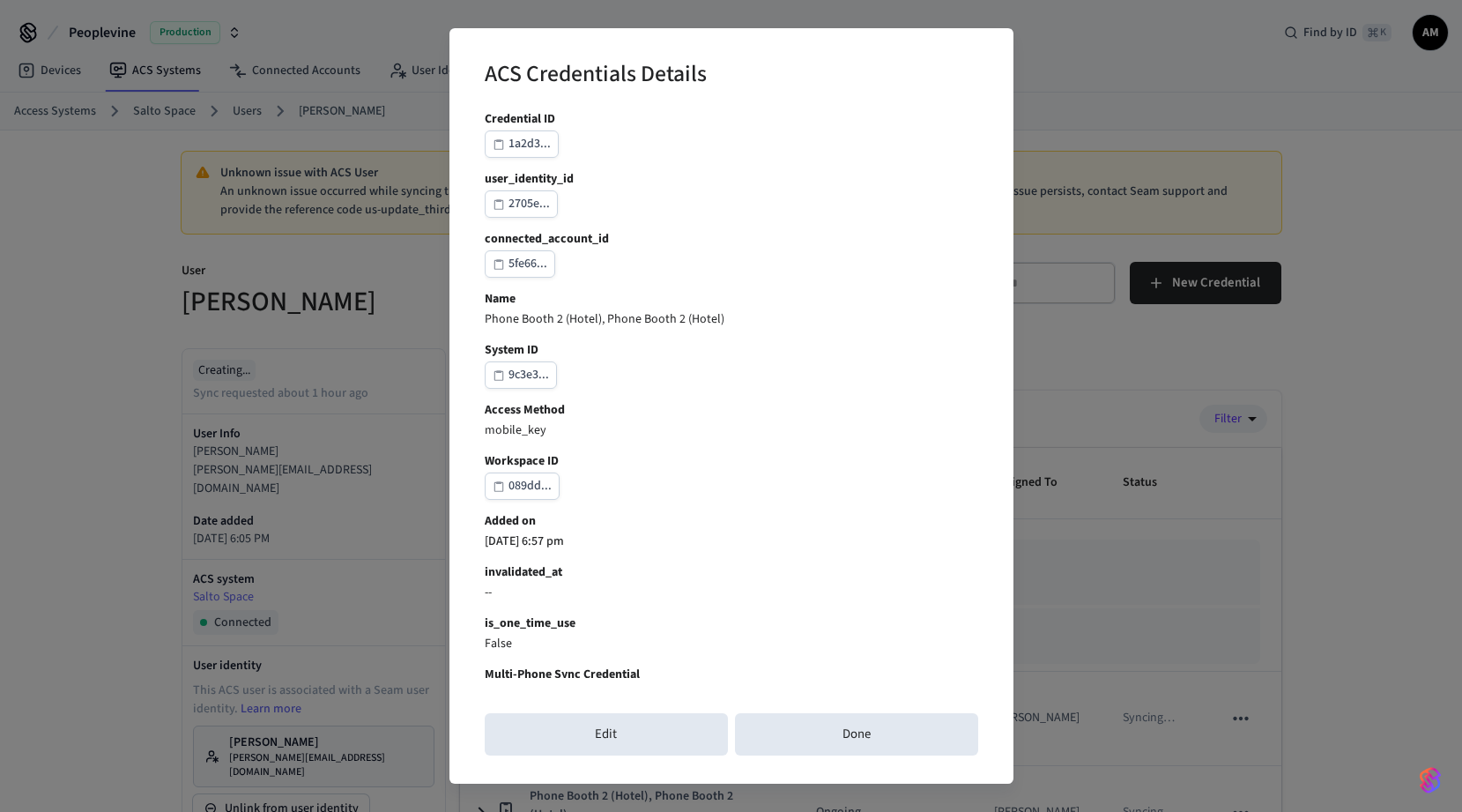
click at [1116, 350] on div "ACS Credentials Details Credential ID 1a2d3... user_identity_id 2705e... connec…" at bounding box center [731, 406] width 1462 height 812
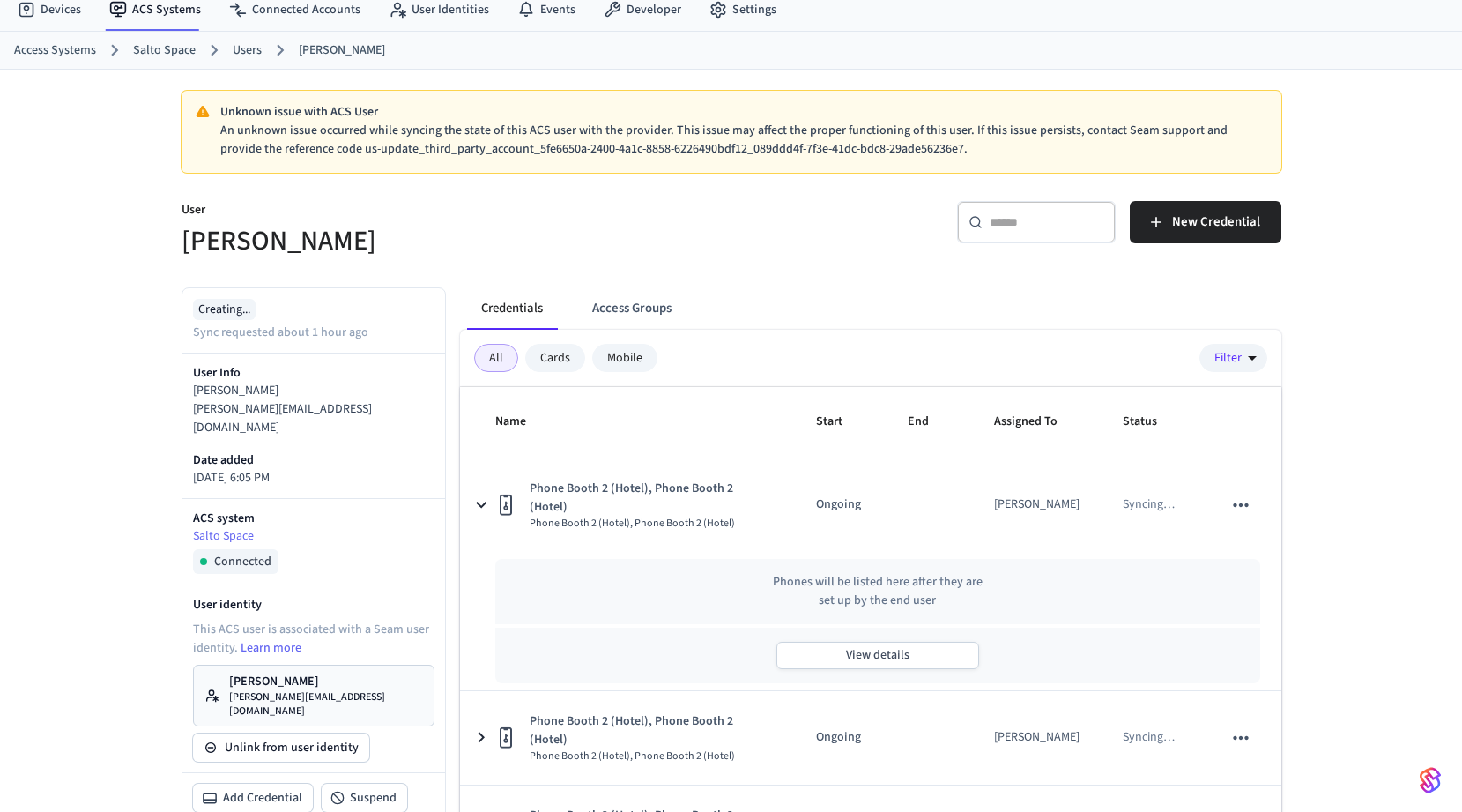
scroll to position [57, 0]
